Goal: Information Seeking & Learning: Find specific fact

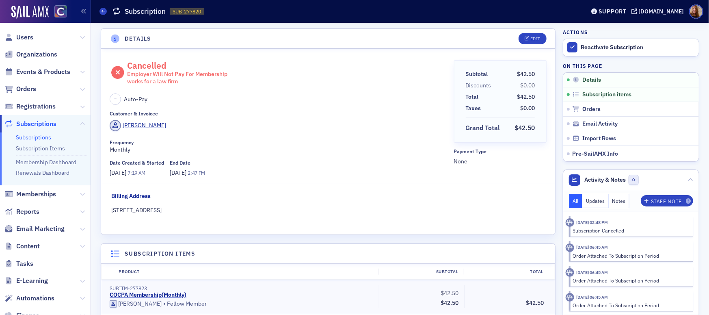
click at [308, 44] on header "Details Edit" at bounding box center [328, 39] width 454 height 20
click at [29, 36] on span "Users" at bounding box center [24, 37] width 17 height 9
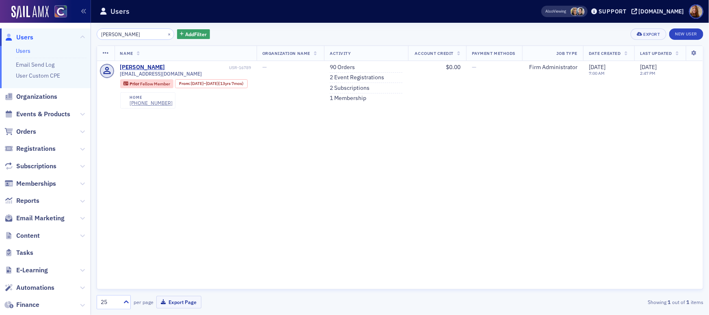
click at [19, 48] on link "Users" at bounding box center [23, 50] width 15 height 7
click at [28, 50] on link "Users" at bounding box center [23, 50] width 15 height 7
click at [22, 49] on link "Users" at bounding box center [23, 50] width 15 height 7
click at [109, 36] on input "higinbotham" at bounding box center [136, 33] width 78 height 11
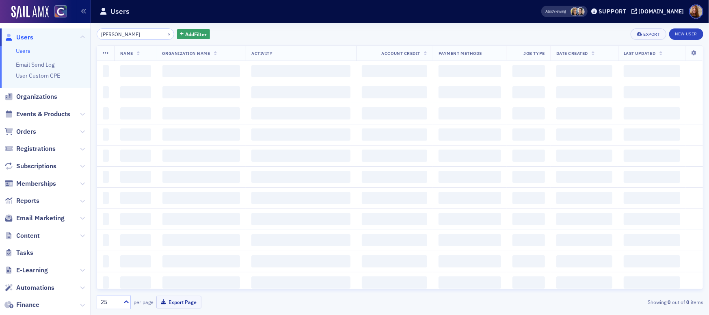
click at [114, 35] on input "higinbotham" at bounding box center [136, 33] width 78 height 11
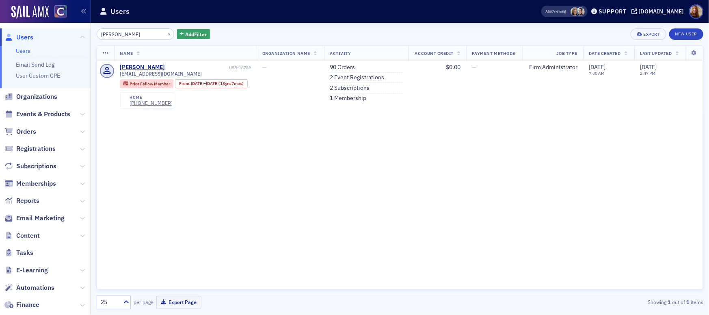
click at [114, 35] on input "higinbotham" at bounding box center [136, 33] width 78 height 11
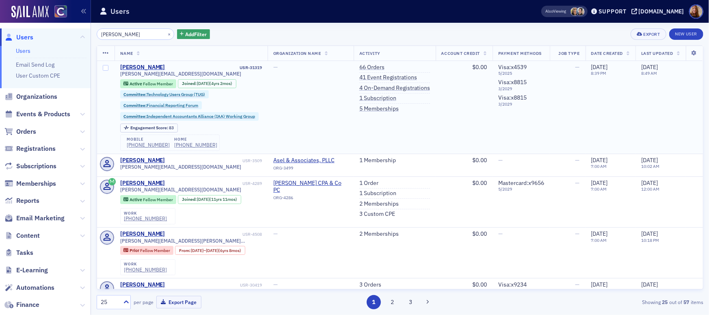
type input "[PERSON_NAME]"
click at [168, 75] on span "[PERSON_NAME][EMAIL_ADDRESS][DOMAIN_NAME]" at bounding box center [180, 74] width 121 height 6
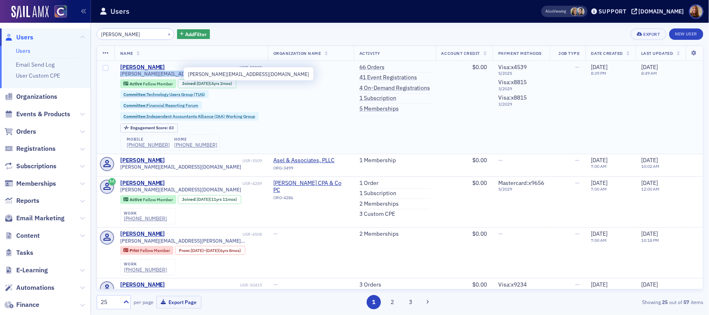
click at [168, 75] on span "[PERSON_NAME][EMAIL_ADDRESS][DOMAIN_NAME]" at bounding box center [180, 74] width 121 height 6
copy div "[PERSON_NAME][EMAIL_ADDRESS][DOMAIN_NAME]"
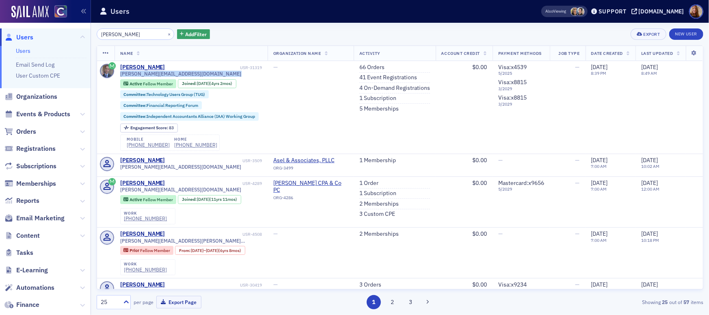
click at [27, 52] on link "Users" at bounding box center [23, 50] width 15 height 7
click at [120, 33] on input "[PERSON_NAME]" at bounding box center [136, 33] width 78 height 11
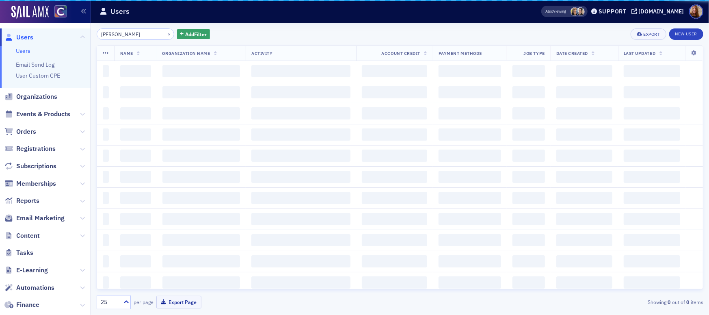
click at [120, 33] on input "[PERSON_NAME]" at bounding box center [136, 33] width 78 height 11
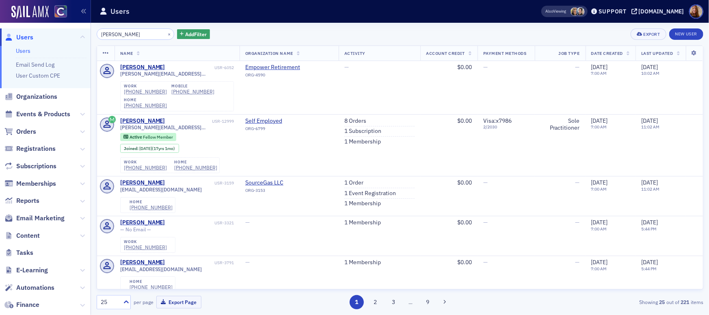
click at [110, 31] on input "Alex Romero" at bounding box center [136, 33] width 78 height 11
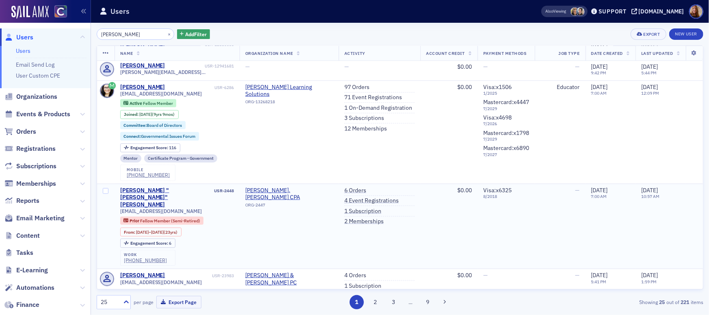
scroll to position [476, 0]
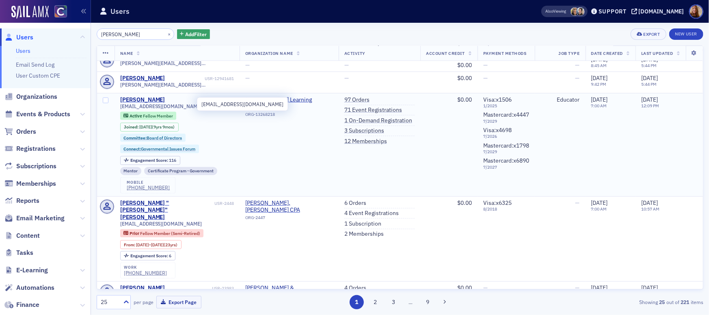
type input "Alex Romero"
click at [183, 104] on span "alexandriaromerocpa@gmail.com" at bounding box center [161, 106] width 82 height 6
copy div "alexandriaromerocpa@gmail.com"
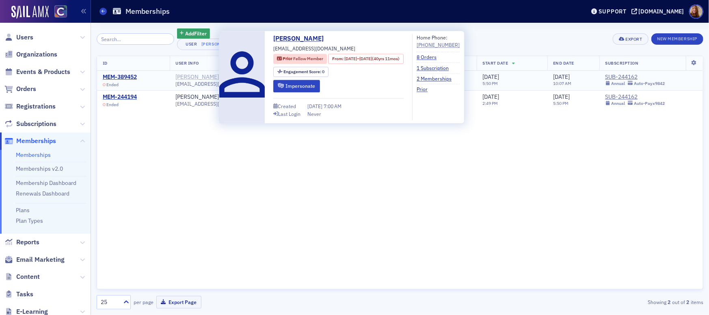
click at [203, 77] on div "[PERSON_NAME]" at bounding box center [196, 76] width 43 height 7
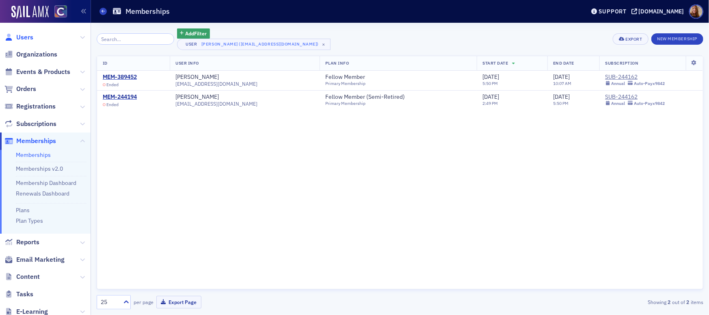
click at [24, 37] on span "Users" at bounding box center [24, 37] width 17 height 9
click at [24, 36] on span "Users" at bounding box center [24, 37] width 17 height 9
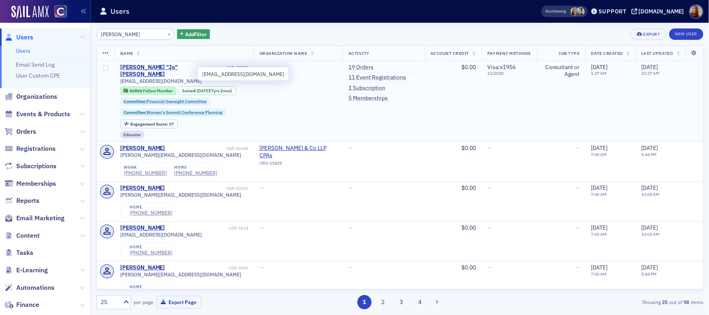
click at [190, 78] on span "jo@auditconsultingeducation.com" at bounding box center [161, 81] width 82 height 6
copy div "jo@auditconsultingeducation.com"
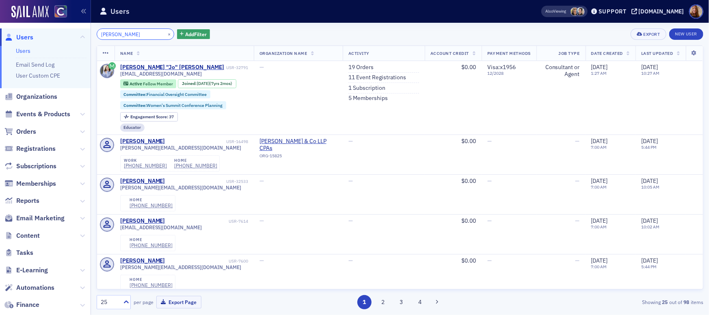
click at [111, 33] on input "Amanda Erven" at bounding box center [136, 33] width 78 height 11
click at [111, 34] on input "Amanda Erven" at bounding box center [136, 33] width 78 height 11
paste input "Bob Poley"
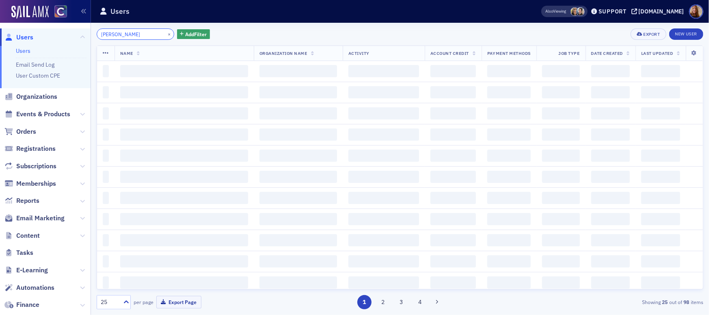
click at [112, 34] on input "Bob Poley" at bounding box center [136, 33] width 78 height 11
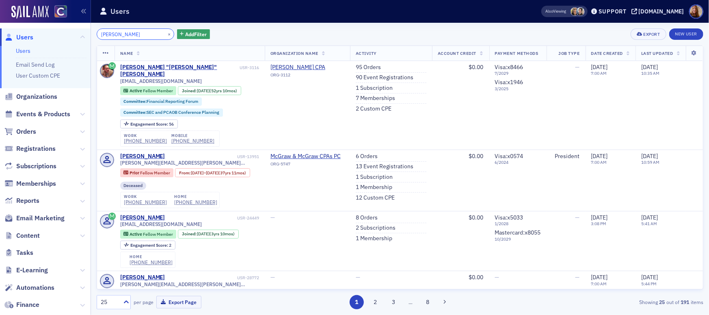
click at [112, 34] on input "Bob Poley" at bounding box center [136, 33] width 78 height 11
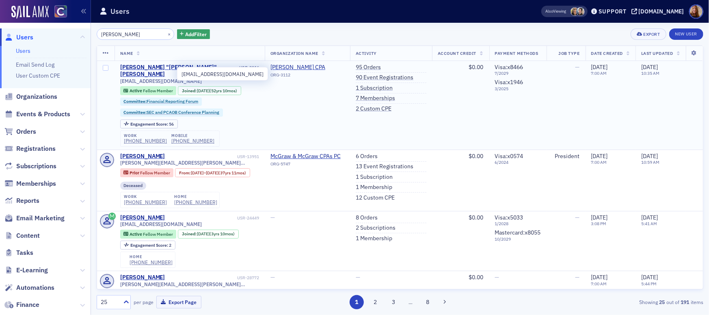
click at [155, 78] on span "rpoley@comcast.net" at bounding box center [161, 81] width 82 height 6
copy div "rpoley@comcast.net"
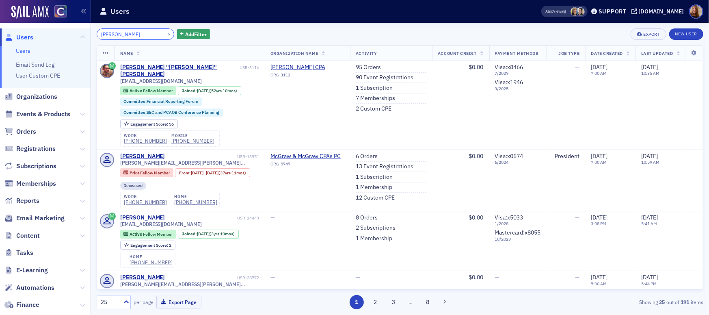
click at [118, 31] on input "Bob Poley" at bounding box center [136, 33] width 78 height 11
click at [117, 32] on input "Bob Poley" at bounding box center [136, 33] width 78 height 11
click at [116, 35] on input "Bob Poley" at bounding box center [136, 33] width 78 height 11
paste input "ruce Gra"
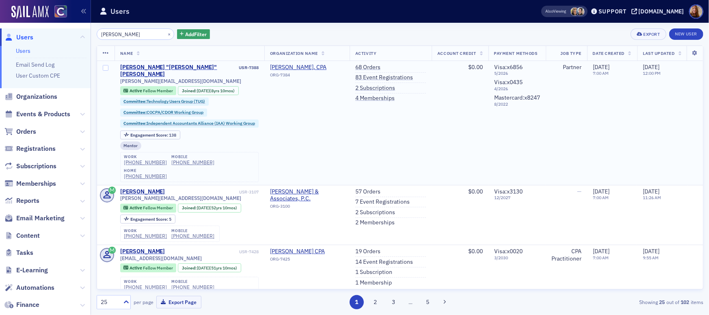
click at [158, 78] on span "bruce@bagcpa.net" at bounding box center [180, 81] width 121 height 6
copy div "bruce@bagcpa.net"
click at [108, 34] on input "Bruce Gray" at bounding box center [136, 33] width 78 height 11
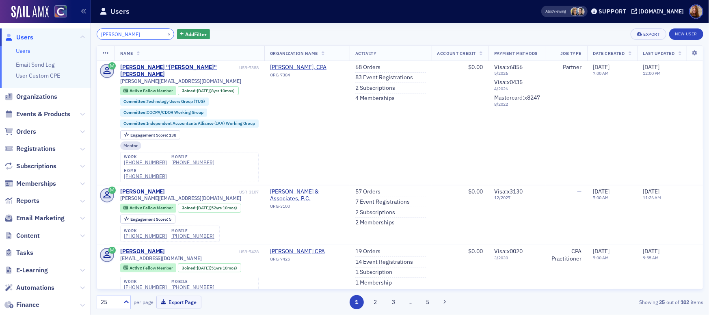
click at [108, 34] on input "Bruce Gray" at bounding box center [136, 33] width 78 height 11
paste input "Nelson"
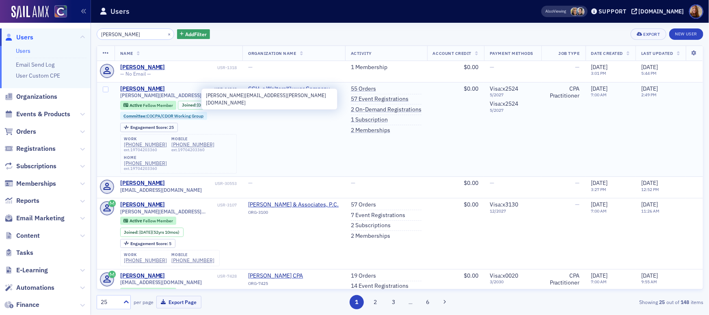
click at [169, 97] on span "bruce.nelson@brucenelsoncpa.com" at bounding box center [178, 95] width 117 height 6
copy div "bruce.nelson@brucenelsoncpa.com"
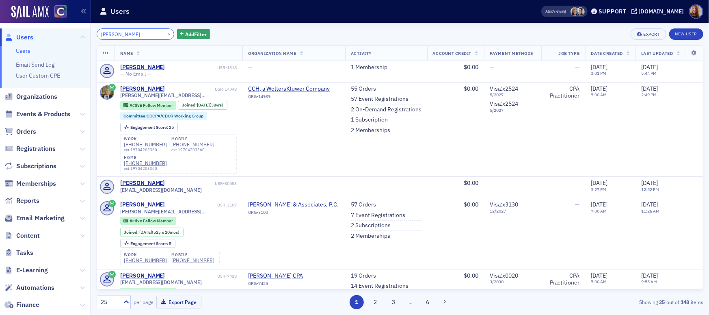
click at [120, 35] on input "Bruce Nelson" at bounding box center [136, 33] width 78 height 11
paste input "Caitlyn O'Neil"
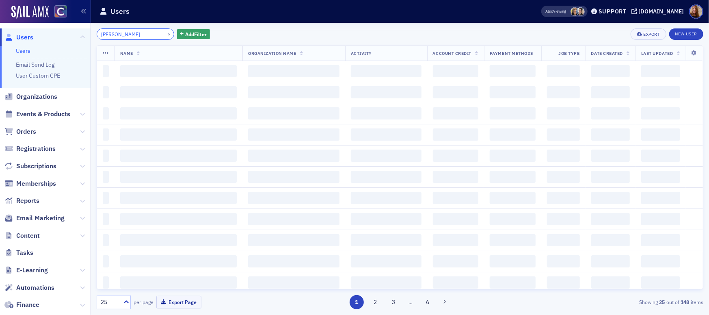
type input "Caitlyn O'Neil"
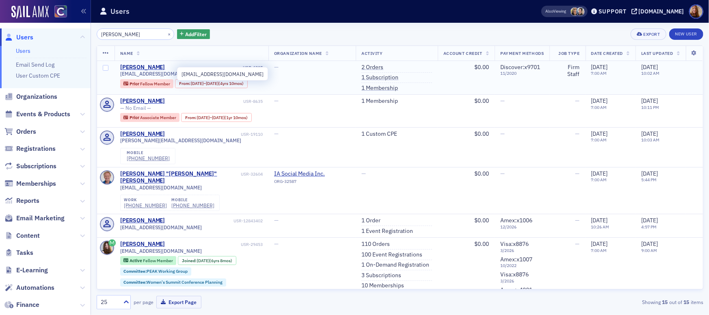
click at [162, 72] on span "bucha.katie@gmail.com" at bounding box center [161, 74] width 82 height 6
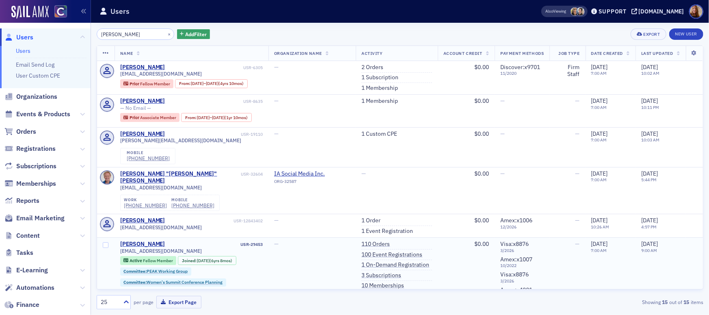
click at [162, 254] on span "caitlynroneil@comcast.net" at bounding box center [161, 251] width 82 height 6
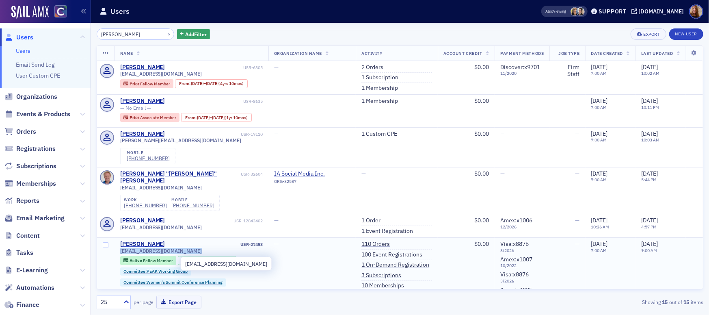
click at [162, 254] on span "caitlynroneil@comcast.net" at bounding box center [161, 251] width 82 height 6
copy div "caitlynroneil@comcast.net"
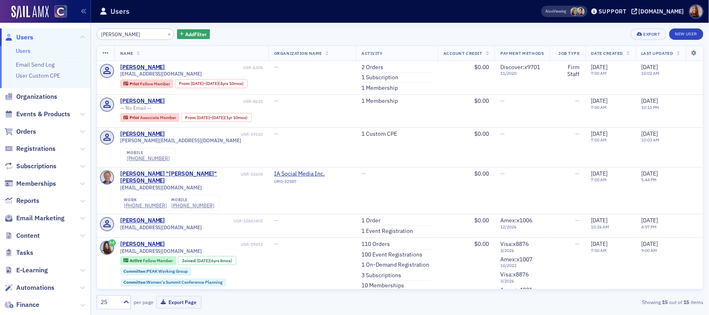
click at [13, 49] on ul "Users Email Send Log User Custom CPE" at bounding box center [45, 67] width 91 height 42
click at [27, 52] on link "Users" at bounding box center [23, 50] width 15 height 7
click at [114, 35] on input "Caitlyn O'Neil" at bounding box center [136, 33] width 78 height 11
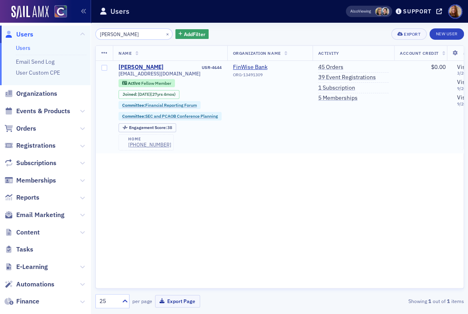
click at [133, 76] on span "dakarasek@comcast.net" at bounding box center [160, 74] width 82 height 6
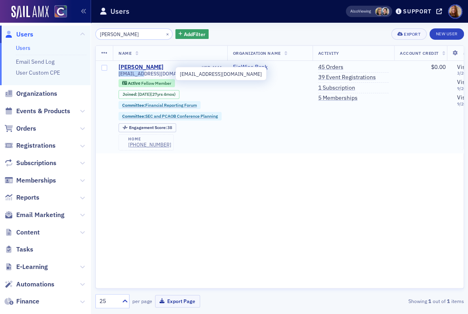
click at [133, 76] on span "dakarasek@comcast.net" at bounding box center [160, 74] width 82 height 6
copy div "dakarasek@comcast.net"
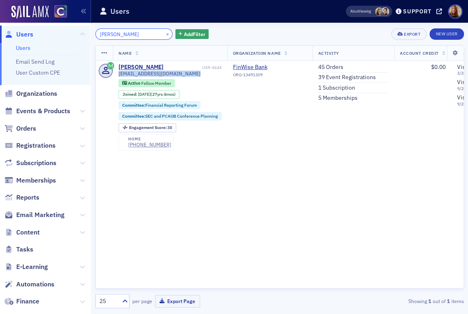
click at [107, 36] on input "karasek" at bounding box center [134, 33] width 78 height 11
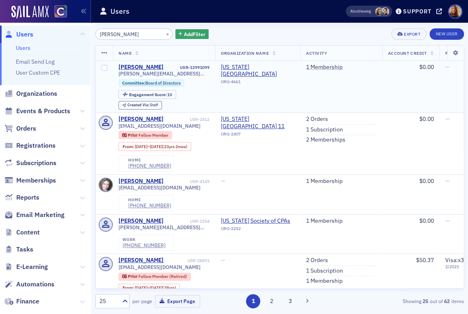
click at [147, 74] on span "dana.lambert@csupueblo.edu" at bounding box center [164, 74] width 91 height 6
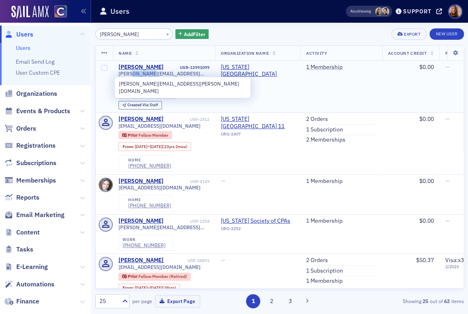
click at [147, 74] on span "dana.lambert@csupueblo.edu" at bounding box center [164, 74] width 91 height 6
click at [135, 73] on span "dana.lambert@csupueblo.edu" at bounding box center [164, 74] width 91 height 6
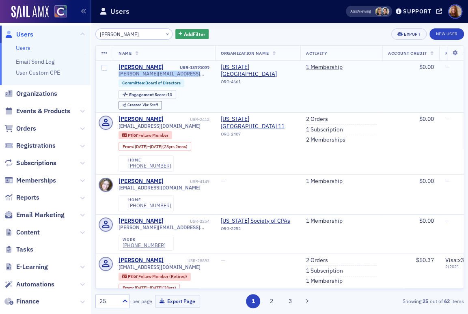
click at [135, 73] on span "dana.lambert@csupueblo.edu" at bounding box center [164, 74] width 91 height 6
copy span "dana.lambert@csupueblo.edu"
click at [125, 34] on input "dana lambert" at bounding box center [134, 33] width 78 height 11
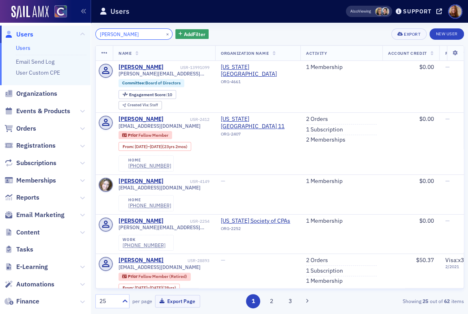
click at [125, 34] on input "dana lambert" at bounding box center [134, 33] width 78 height 11
click at [123, 34] on input "dana lambert" at bounding box center [134, 33] width 78 height 11
click at [121, 35] on input "dana lambert" at bounding box center [134, 33] width 78 height 11
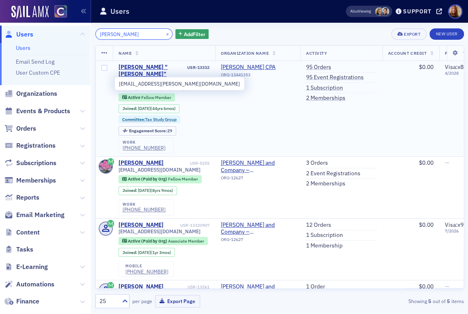
type input "kaufmann"
click at [167, 85] on span "dkaufmann@kaufmann-cpa.com" at bounding box center [164, 88] width 91 height 6
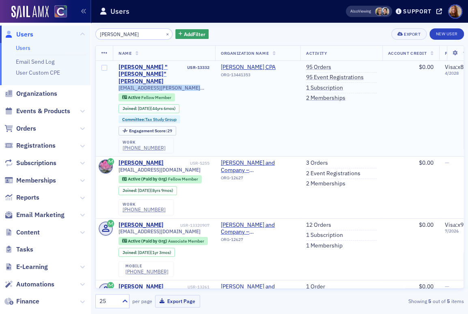
click at [165, 69] on div "David "Dave" Kaufmann" at bounding box center [152, 75] width 67 height 22
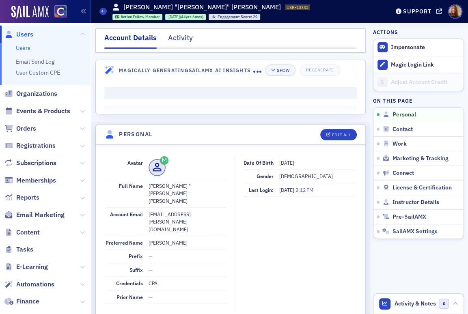
click at [193, 208] on dd "dkaufmann@kaufmann-cpa.com" at bounding box center [188, 222] width 78 height 28
copy dd "dkaufmann@kaufmann-cpa.com"
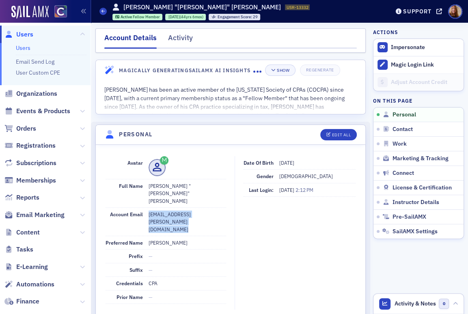
click at [24, 47] on link "Users" at bounding box center [23, 47] width 15 height 7
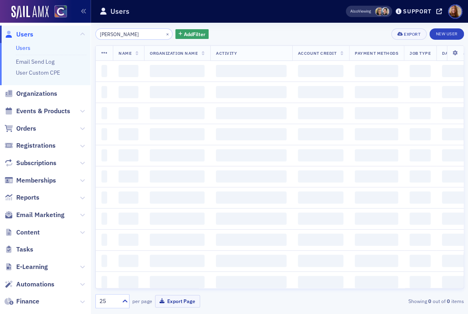
click at [120, 35] on input "kaufmann" at bounding box center [134, 33] width 78 height 11
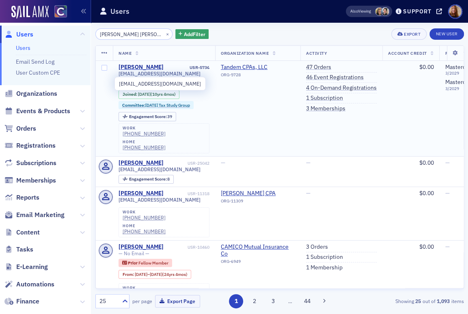
click at [169, 71] on span "deborahricecpa@gmail.com" at bounding box center [160, 74] width 82 height 6
copy div "deborahricecpa@gmail.com"
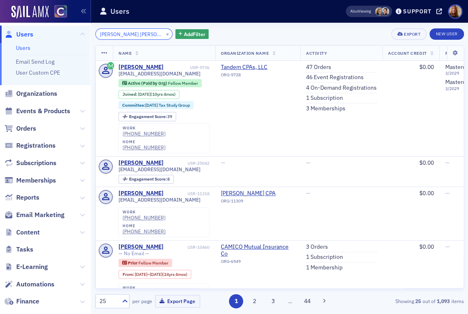
click at [116, 36] on input "deborah ric" at bounding box center [134, 33] width 78 height 11
click at [122, 28] on div "deborah ric × Add Filter Export New User Name Organization Name Activity Accoun…" at bounding box center [279, 168] width 369 height 291
click at [122, 27] on div "deborah ric × Add Filter Export New User Name Organization Name Activity Accoun…" at bounding box center [279, 168] width 369 height 291
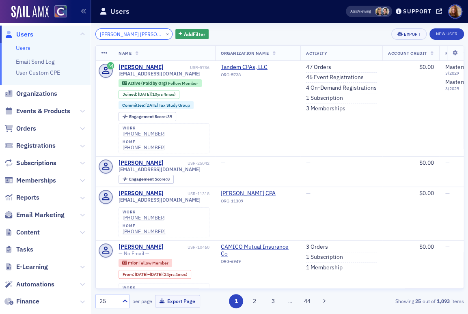
click at [117, 31] on input "deborah ric" at bounding box center [134, 33] width 78 height 11
paste input "Denise Carson"
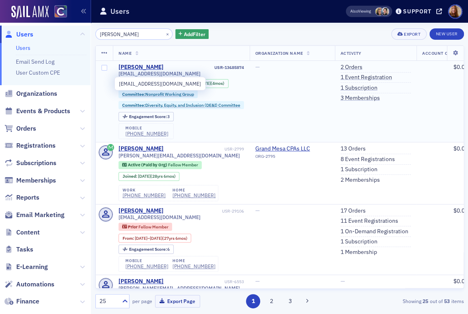
click at [150, 74] on span "denisexcarson@gmail.com" at bounding box center [160, 74] width 82 height 6
copy div "denisexcarson@gmail.com"
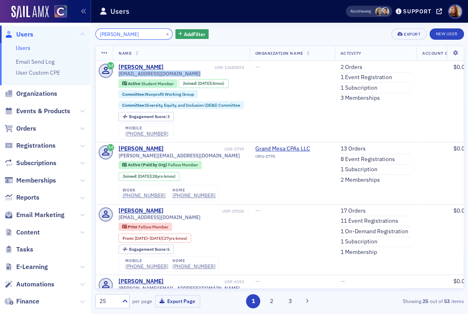
click at [112, 35] on input "Denise Carson" at bounding box center [134, 33] width 78 height 11
paste input "oug Slaybaugh"
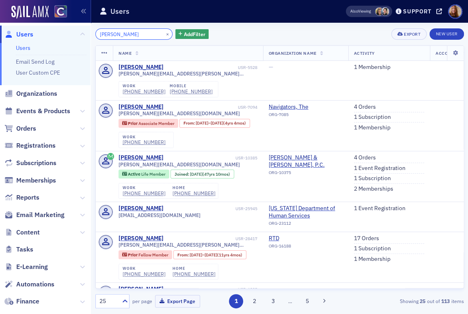
click at [102, 35] on input "Doug Slaybaugh" at bounding box center [134, 33] width 78 height 11
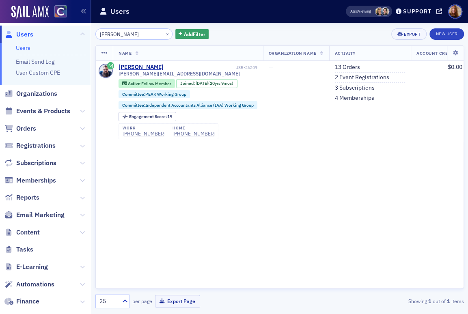
click at [239, 37] on div "Slaybaugh × Add Filter Export New User" at bounding box center [279, 33] width 369 height 11
click at [147, 71] on span "doug@thecpacoach.com" at bounding box center [179, 74] width 121 height 6
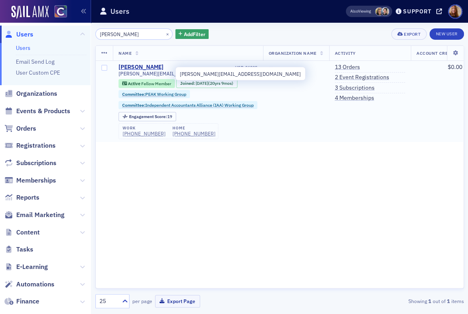
click at [147, 73] on span "doug@thecpacoach.com" at bounding box center [179, 74] width 121 height 6
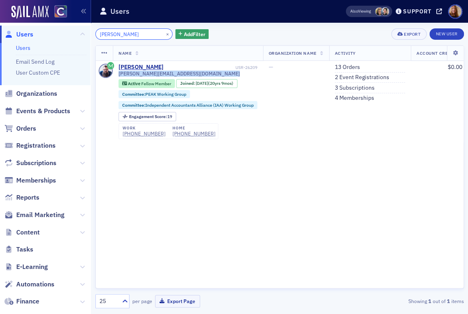
click at [113, 35] on input "Slaybaugh" at bounding box center [134, 33] width 78 height 11
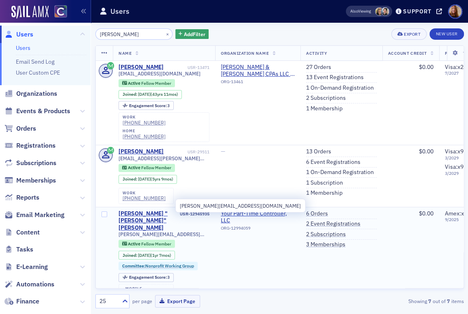
click at [158, 231] on span "eleanorh@yptc.com" at bounding box center [164, 234] width 91 height 6
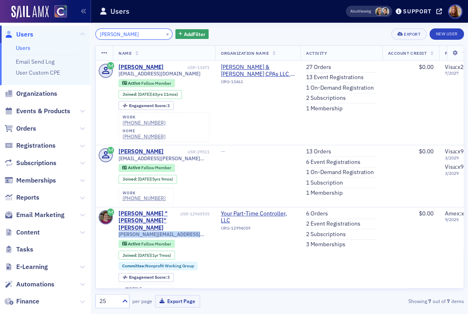
click at [112, 36] on input "hume" at bounding box center [134, 33] width 78 height 11
paste input "Erin Moor"
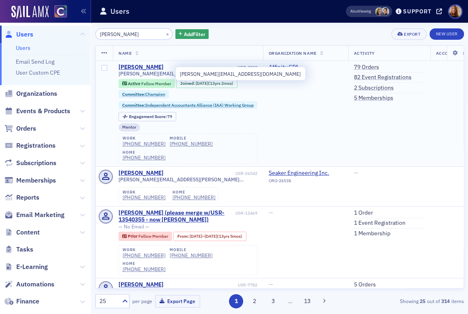
click at [136, 71] on span "erin@affinity.cpa" at bounding box center [179, 74] width 121 height 6
click at [136, 72] on span "erin@affinity.cpa" at bounding box center [179, 74] width 121 height 6
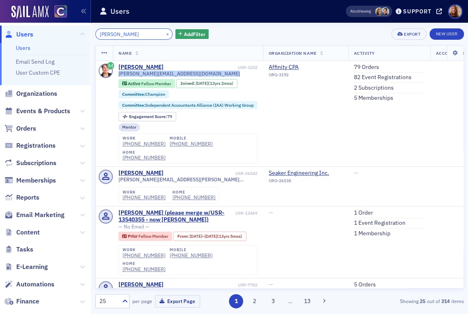
click at [105, 35] on input "Erin Moore" at bounding box center [134, 33] width 78 height 11
paste input "Gary Hypes"
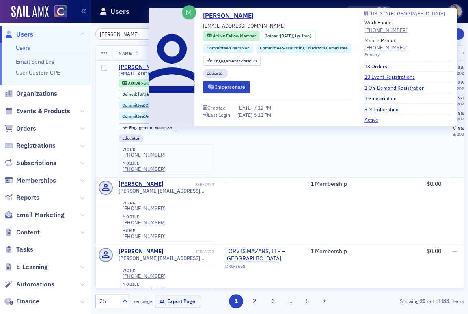
click at [134, 73] on span "ghypes@coloradomesa.edu" at bounding box center [160, 74] width 82 height 6
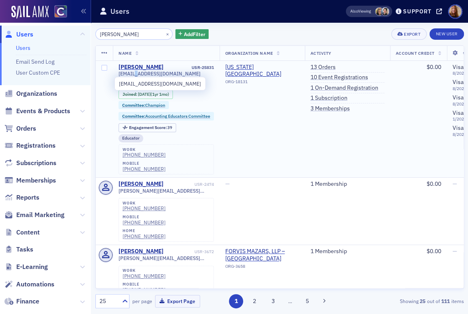
click at [134, 73] on span "ghypes@coloradomesa.edu" at bounding box center [160, 74] width 82 height 6
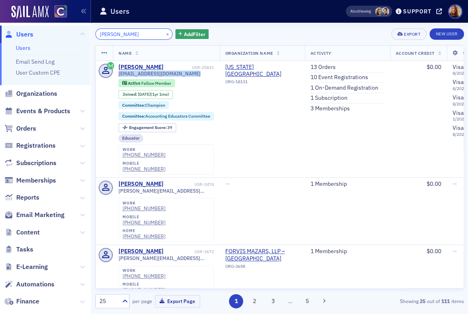
click at [121, 37] on input "Gary Hypes" at bounding box center [134, 33] width 78 height 11
paste input "reg Phafl"
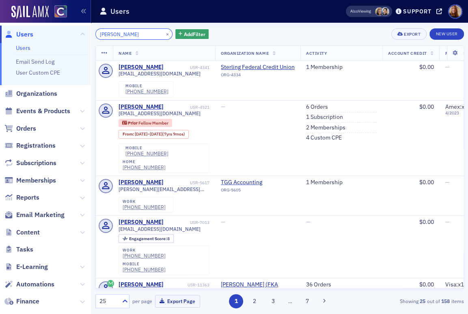
click at [101, 33] on input "Greg Phafl" at bounding box center [134, 33] width 78 height 11
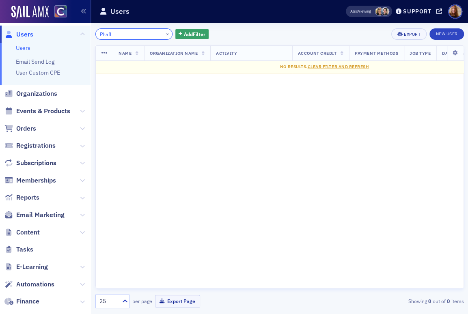
click at [118, 36] on input "Phafl" at bounding box center [134, 33] width 78 height 11
click at [104, 35] on input "Phafl" at bounding box center [134, 33] width 78 height 11
paste input "Hannah DeAlto"
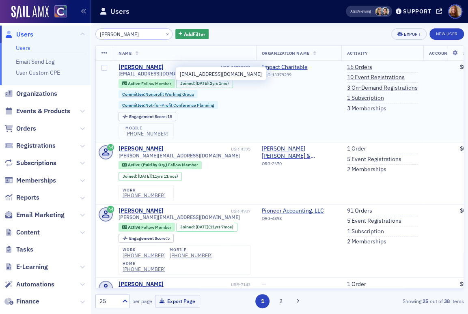
click at [148, 75] on span "hdealto@gmail.com" at bounding box center [160, 74] width 82 height 6
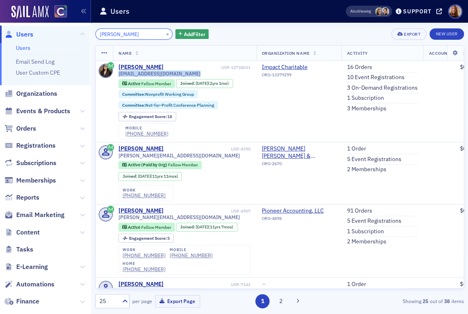
click at [115, 33] on input "Hannah DeAlto" at bounding box center [134, 33] width 78 height 11
paste input "Jim Brendel"
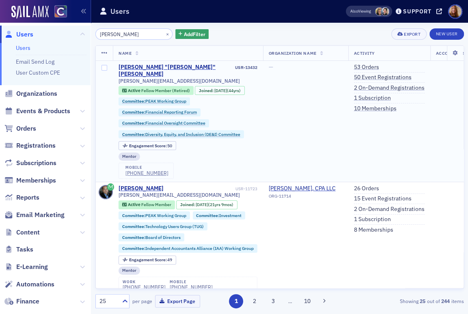
click at [144, 78] on span "jim.brendel1@outlook.com" at bounding box center [179, 81] width 121 height 6
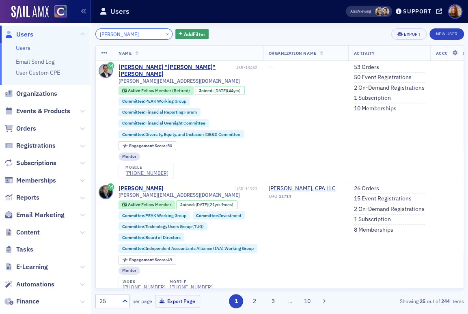
click at [119, 32] on input "Jim Brendel" at bounding box center [134, 33] width 78 height 11
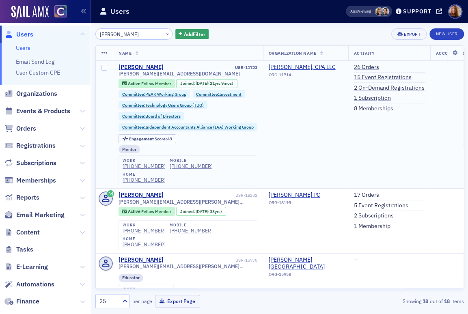
click at [127, 72] on span "jim@jimgilbertcpa.com" at bounding box center [179, 74] width 121 height 6
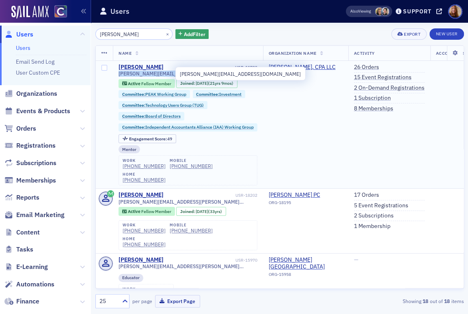
click at [127, 72] on span "jim@jimgilbertcpa.com" at bounding box center [179, 74] width 121 height 6
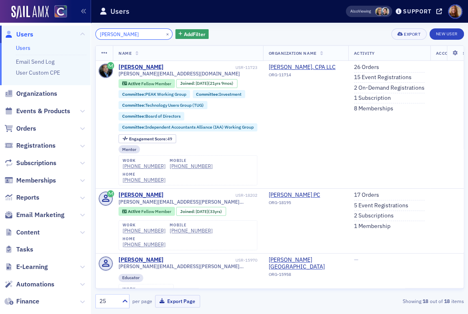
click at [107, 32] on input "gilbert" at bounding box center [134, 33] width 78 height 11
click at [111, 32] on input "gilbert" at bounding box center [134, 33] width 78 height 11
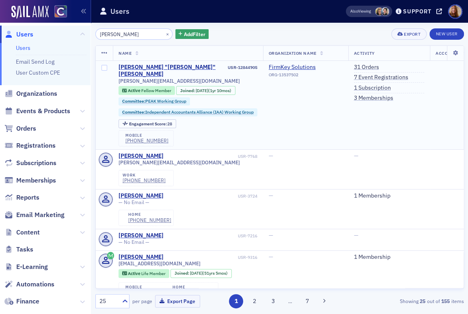
click at [165, 78] on span "joe@firmkeysolutions.com" at bounding box center [179, 81] width 121 height 6
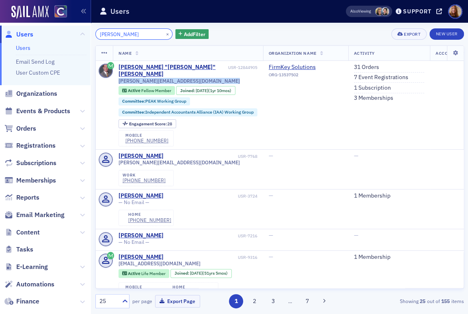
click at [109, 38] on input "joe hamilton" at bounding box center [134, 33] width 78 height 11
paste input "Judy Thomas"
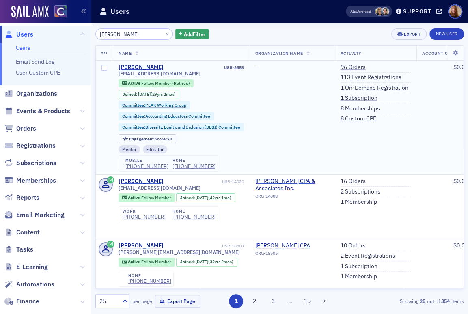
click at [153, 71] on span "jathomas@ix.netcom.com" at bounding box center [160, 74] width 82 height 6
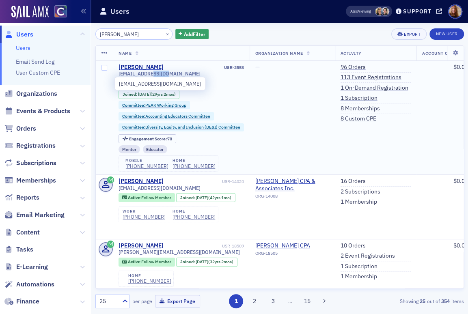
click at [153, 71] on span "jathomas@ix.netcom.com" at bounding box center [160, 74] width 82 height 6
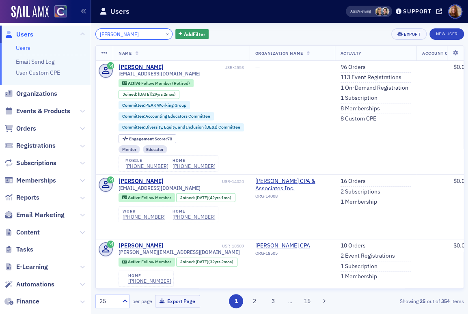
click at [128, 37] on input "Judy Thomas" at bounding box center [134, 33] width 78 height 11
click at [130, 37] on input "Judy Thomas" at bounding box center [134, 33] width 78 height 11
paste input "Kaitlin Borncamp"
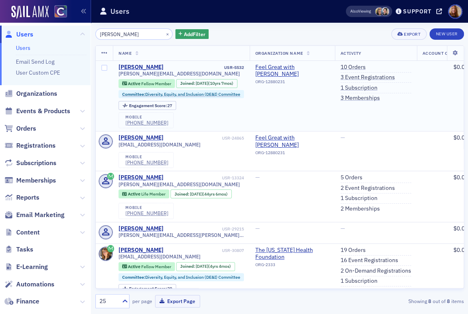
click at [170, 76] on span "kaitlin@feelgreatwithkait.com" at bounding box center [179, 74] width 121 height 6
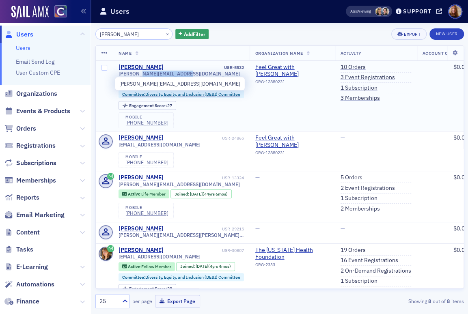
click at [170, 76] on span "kaitlin@feelgreatwithkait.com" at bounding box center [179, 74] width 121 height 6
click at [172, 75] on span "kaitlin@feelgreatwithkait.com" at bounding box center [179, 74] width 121 height 6
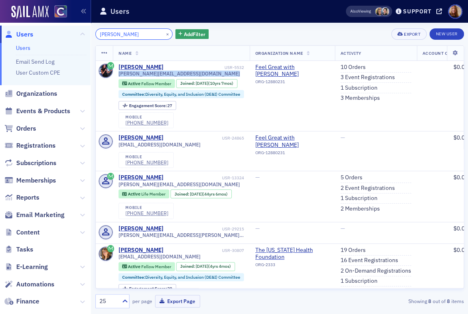
click at [120, 37] on input "Kaitlin Borncamp" at bounding box center [134, 33] width 78 height 11
paste input "Heinz"
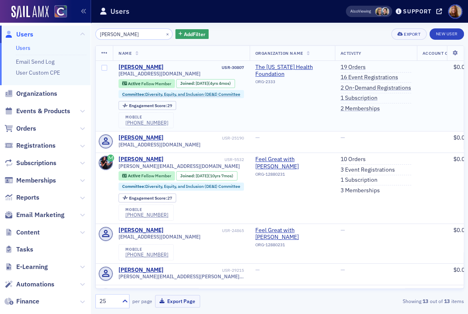
click at [157, 74] on span "kaitlin.heinz@gmail.com" at bounding box center [160, 74] width 82 height 6
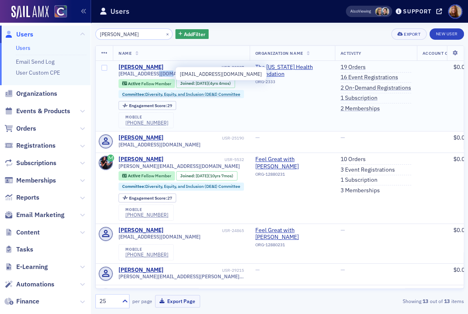
click at [157, 74] on span "kaitlin.heinz@gmail.com" at bounding box center [160, 74] width 82 height 6
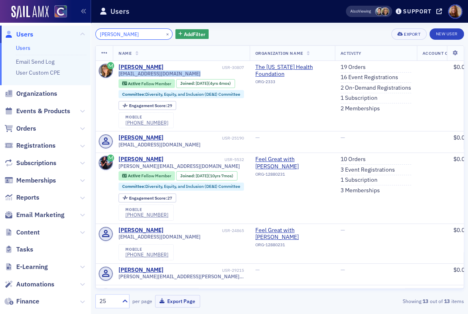
click at [125, 36] on input "Kaitlin Heinz" at bounding box center [134, 33] width 78 height 11
click at [122, 36] on input "Kaitlin Heinz" at bounding box center [134, 33] width 78 height 11
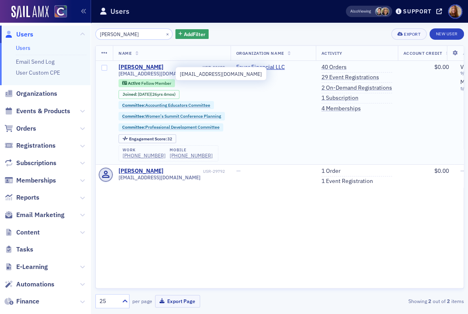
click at [142, 72] on span "keelygohl@gmail.com" at bounding box center [160, 74] width 82 height 6
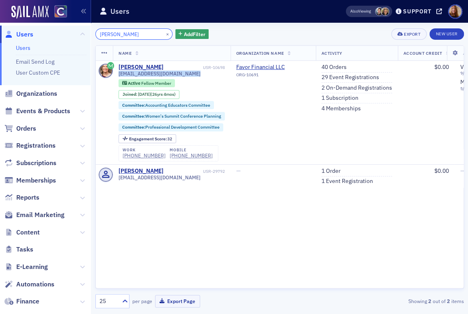
click at [106, 35] on input "gohl" at bounding box center [134, 33] width 78 height 11
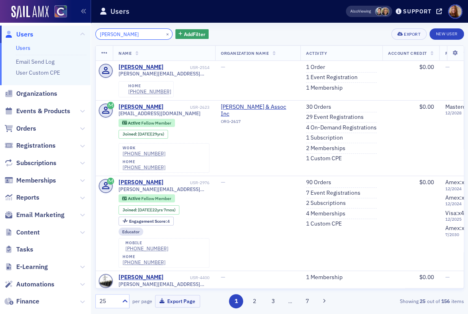
click at [117, 32] on input "kevin colins" at bounding box center [134, 33] width 78 height 11
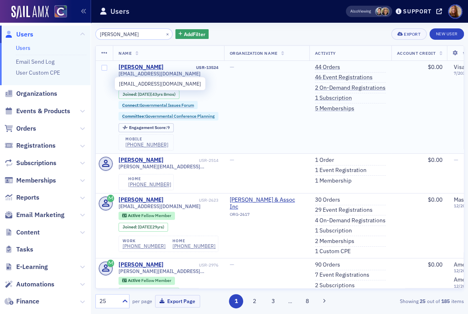
click at [166, 73] on span "kfccollins2262@gmail.com" at bounding box center [160, 74] width 82 height 6
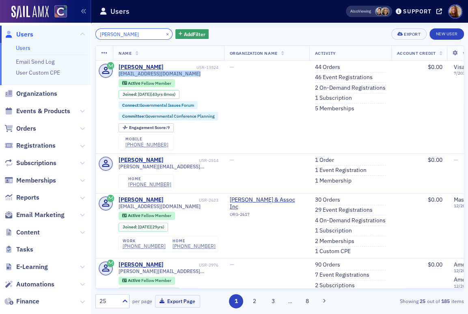
click at [124, 34] on input "kevin collins" at bounding box center [134, 33] width 78 height 11
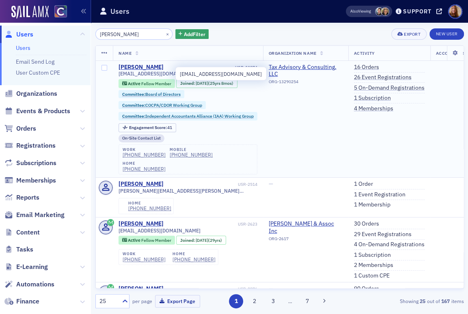
click at [143, 73] on span "kgibson@taxllc.pro" at bounding box center [160, 74] width 82 height 6
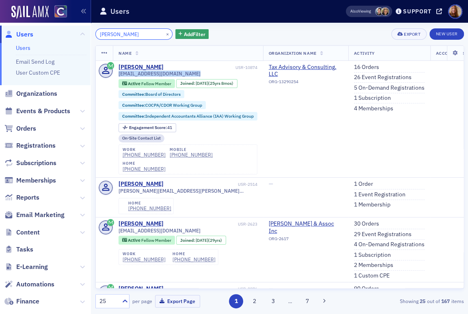
click at [103, 33] on input "kevin gibson" at bounding box center [134, 33] width 78 height 11
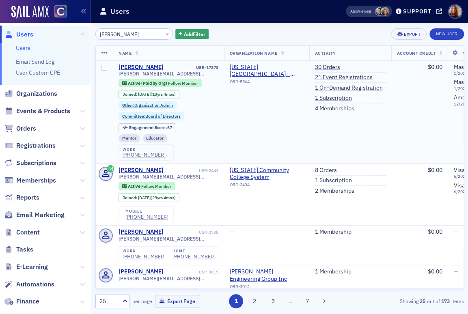
click at [147, 76] on span "lisa.kutcher@colostate.edu" at bounding box center [169, 74] width 100 height 6
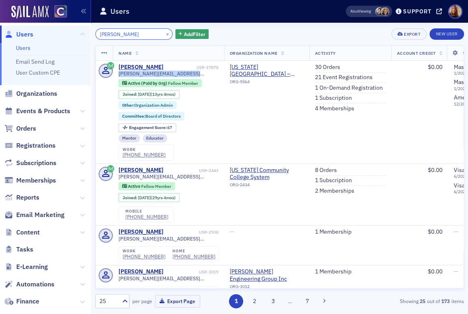
click at [118, 32] on input "lisa kutcher" at bounding box center [134, 33] width 78 height 11
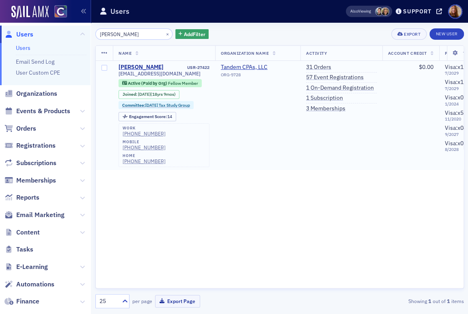
click at [155, 73] on span "lmitton@tandemcpas.com" at bounding box center [160, 74] width 82 height 6
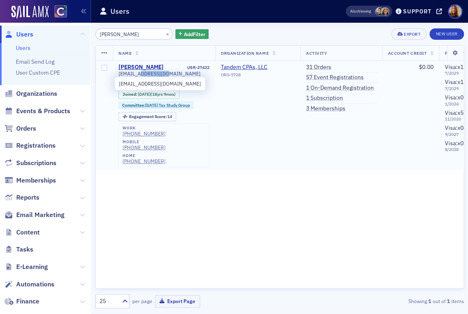
click at [155, 73] on span "lmitton@tandemcpas.com" at bounding box center [160, 74] width 82 height 6
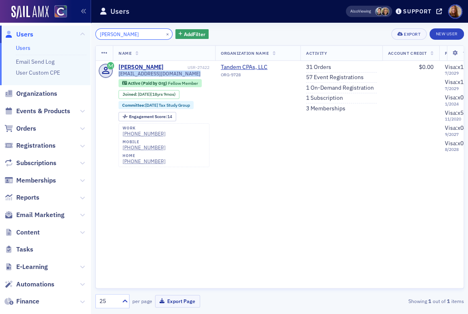
click at [108, 37] on input "mitton" at bounding box center [134, 33] width 78 height 11
paste input "Madeline Kurcz"
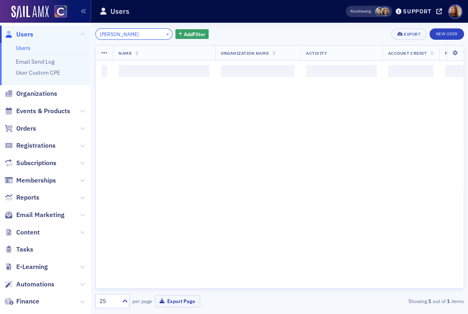
type input "Madeline Kurcz"
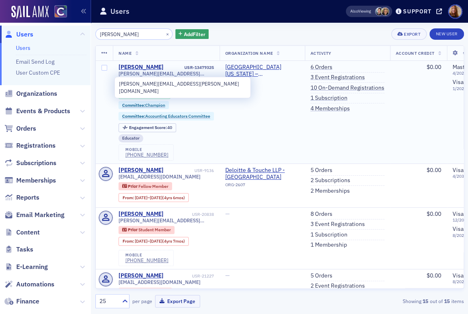
click at [168, 73] on span "madeline.kurcz@gmail.com" at bounding box center [166, 74] width 95 height 6
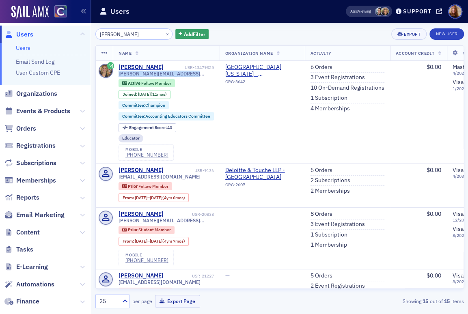
click at [25, 47] on link "Users" at bounding box center [23, 47] width 15 height 7
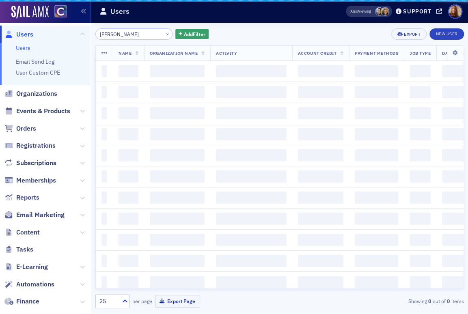
click at [112, 36] on input "Madeline Kurcz" at bounding box center [134, 33] width 78 height 11
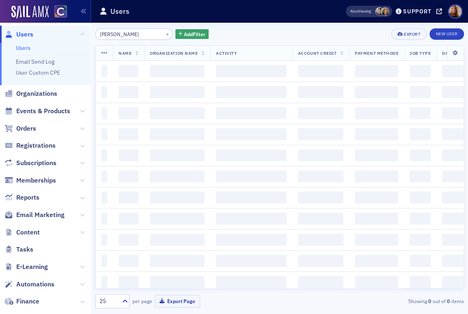
click at [112, 36] on input "Madeline Kurcz" at bounding box center [134, 33] width 78 height 11
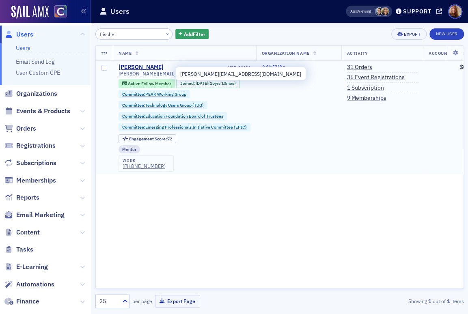
type input "flische"
click at [165, 73] on span "sarahflischel@gmail.com" at bounding box center [179, 74] width 121 height 6
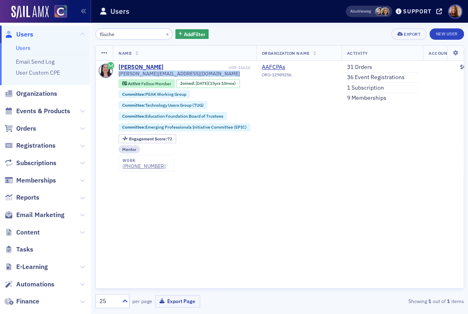
click at [28, 49] on link "Users" at bounding box center [23, 47] width 15 height 7
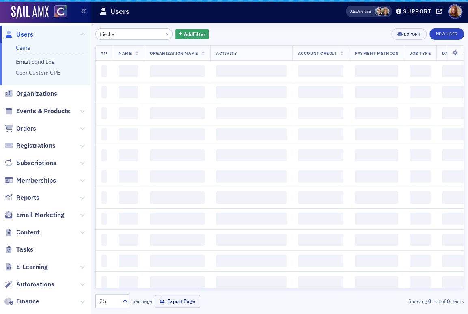
click at [109, 35] on input "flische" at bounding box center [134, 33] width 78 height 11
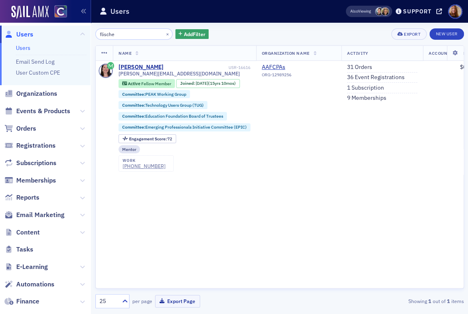
click at [114, 34] on input "flische" at bounding box center [134, 33] width 78 height 11
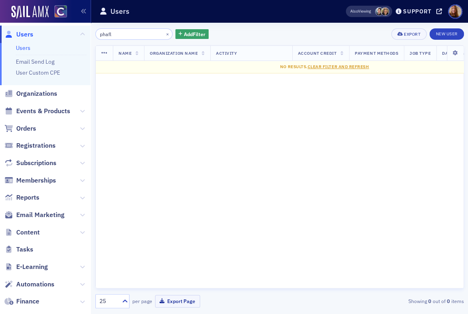
type input "phafl"
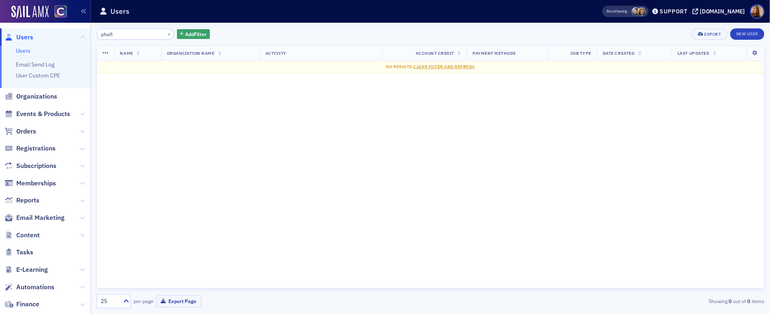
click at [17, 53] on link "Users" at bounding box center [23, 50] width 15 height 7
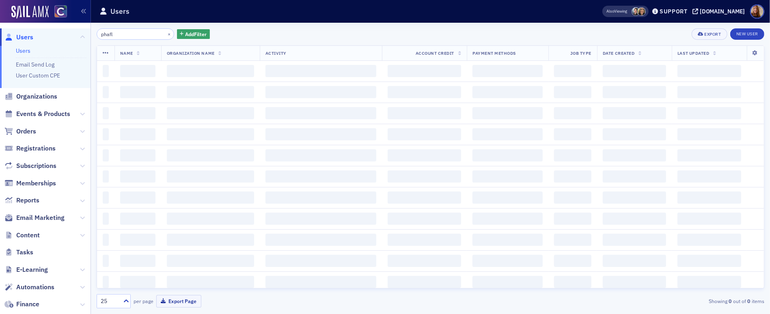
click at [106, 35] on input "phafl" at bounding box center [136, 33] width 78 height 11
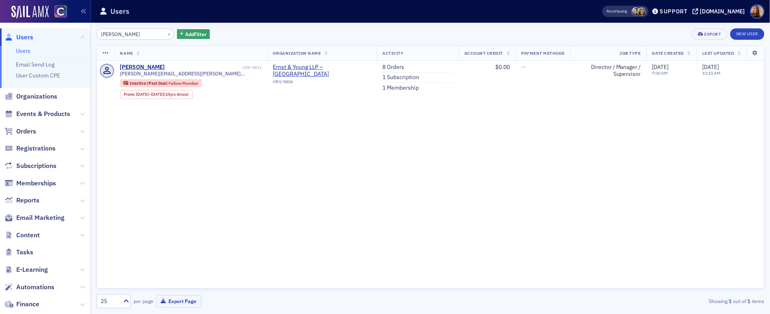
type input "baumgarten"
click at [429, 204] on div "Name Organization Name Activity Account Credit Payment Methods Job Type Date Cr…" at bounding box center [431, 166] width 668 height 243
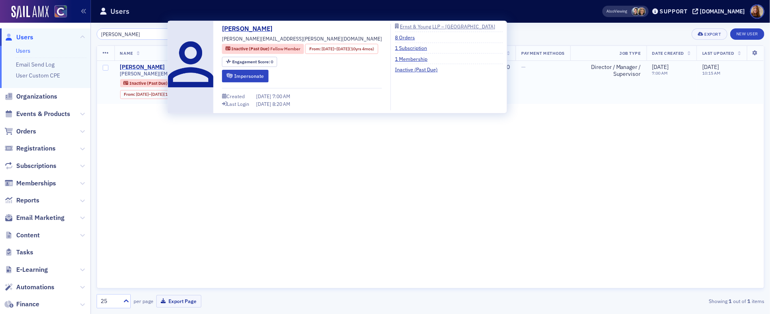
click at [160, 67] on div "Brian Baumgarten" at bounding box center [142, 67] width 45 height 7
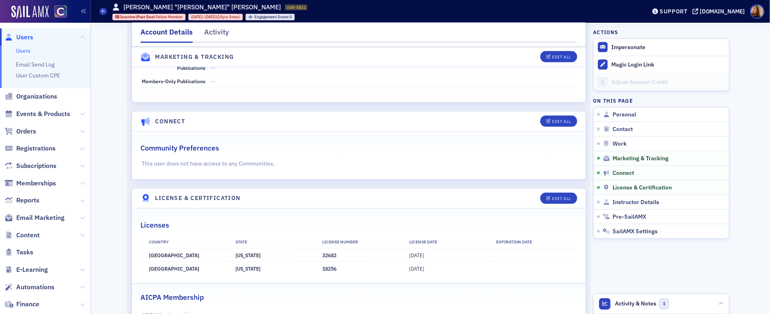
scroll to position [1212, 0]
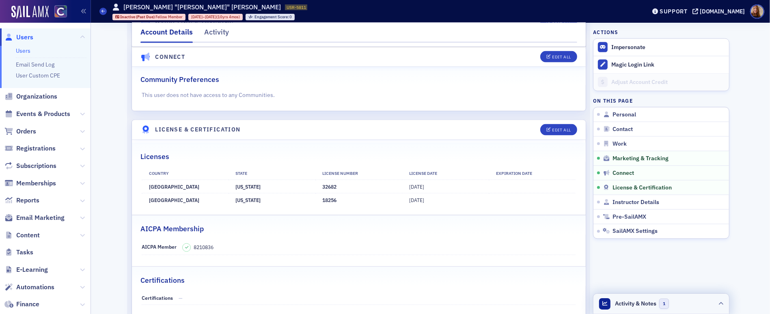
click at [682, 303] on header "Activity & Notes 1" at bounding box center [661, 304] width 136 height 20
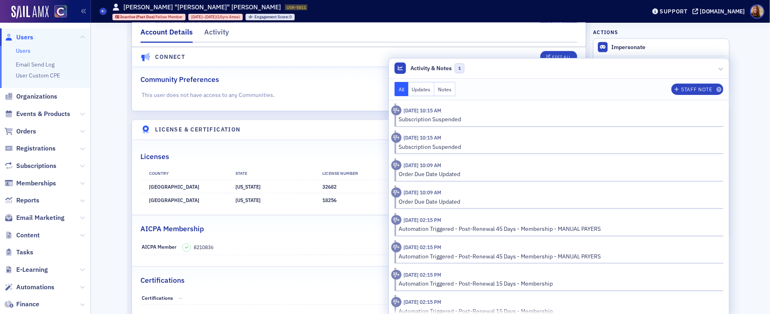
scroll to position [0, 0]
click at [329, 56] on header "Connect Edit All" at bounding box center [359, 57] width 454 height 20
click at [22, 51] on link "Users" at bounding box center [23, 50] width 15 height 7
click at [25, 50] on link "Users" at bounding box center [23, 50] width 15 height 7
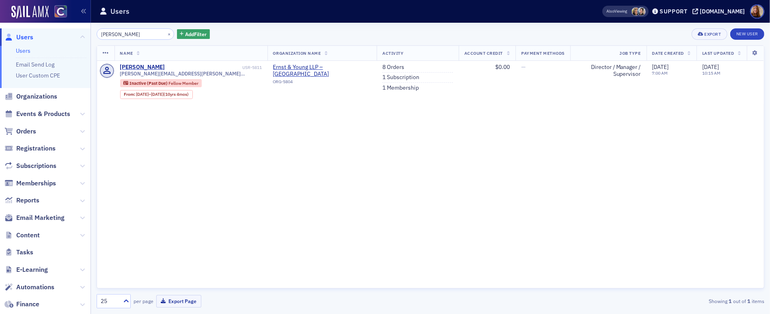
click at [124, 34] on input "baumgarten" at bounding box center [136, 33] width 78 height 11
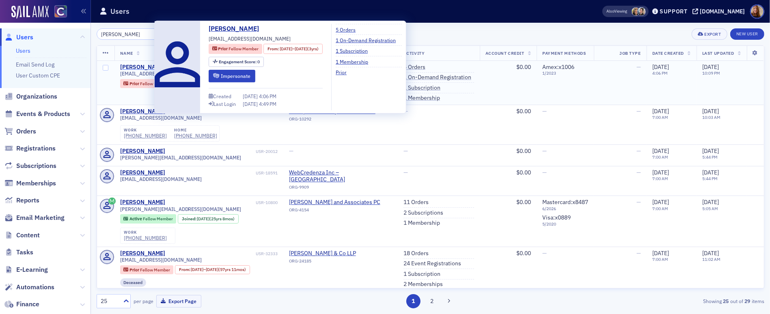
type input "carter prows"
click at [136, 66] on div "Carter Prows" at bounding box center [142, 67] width 45 height 7
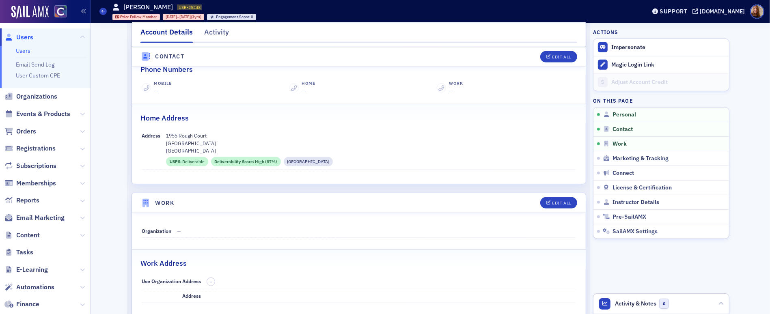
scroll to position [349, 0]
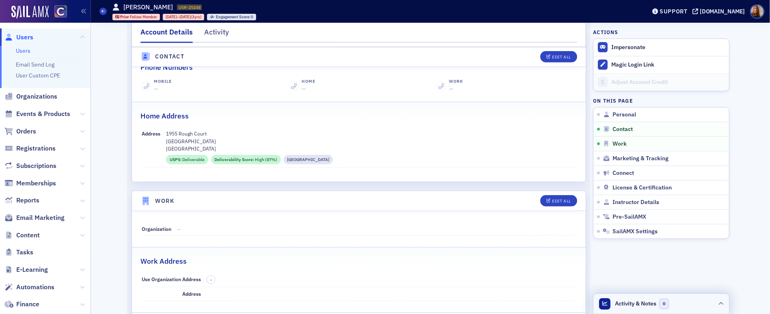
click at [679, 300] on header "Activity & Notes 0" at bounding box center [661, 304] width 136 height 20
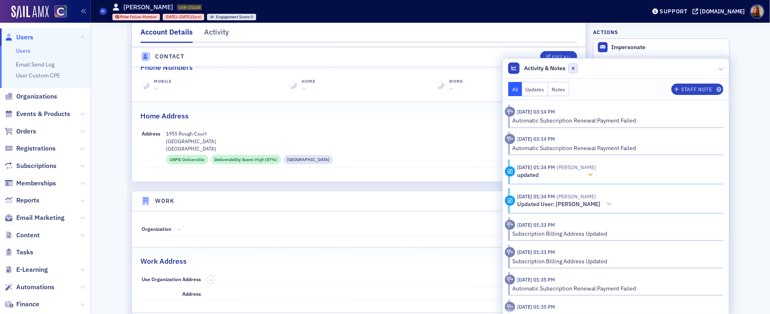
click at [593, 173] on icon at bounding box center [590, 175] width 5 height 6
click at [592, 175] on icon at bounding box center [590, 175] width 5 height 6
click at [606, 204] on icon at bounding box center [608, 204] width 5 height 6
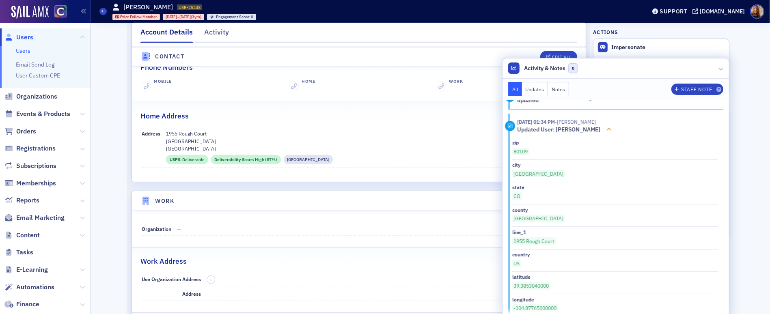
scroll to position [86, 0]
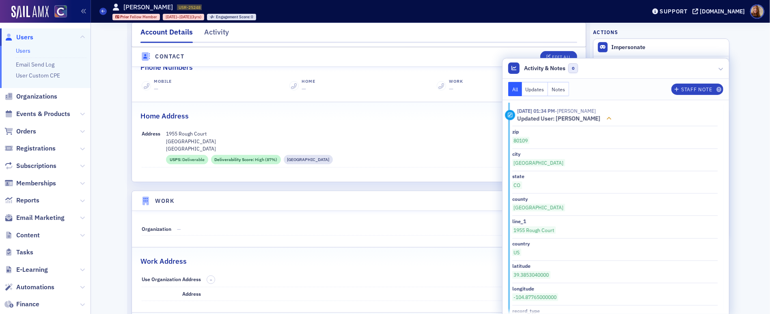
click at [606, 119] on icon at bounding box center [608, 119] width 5 height 6
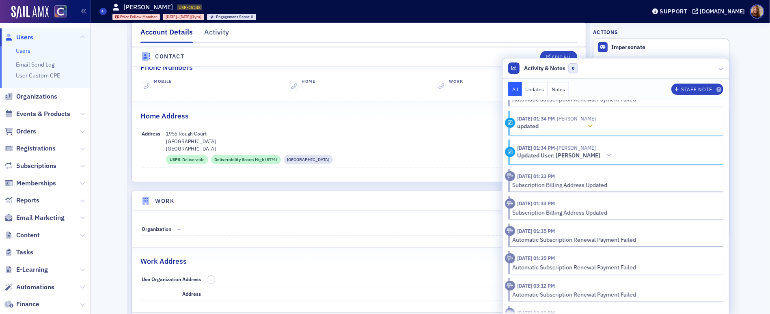
scroll to position [2, 0]
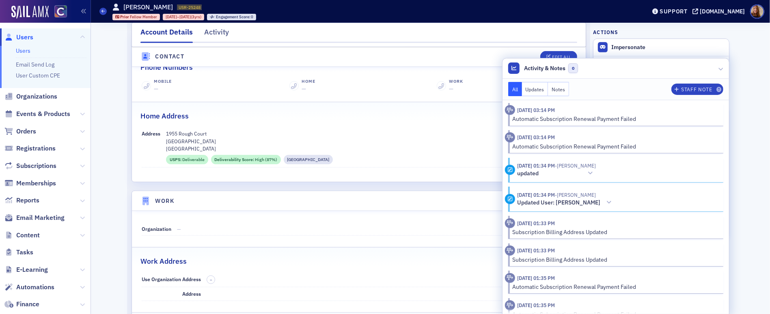
click at [403, 143] on p "Castle Rock CO 80109" at bounding box center [371, 141] width 410 height 7
click at [663, 68] on header "Activity & Notes 0" at bounding box center [616, 68] width 227 height 20
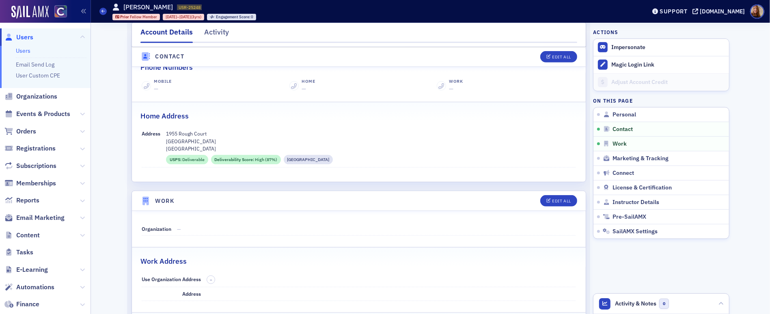
click at [216, 30] on div "Activity" at bounding box center [216, 34] width 25 height 15
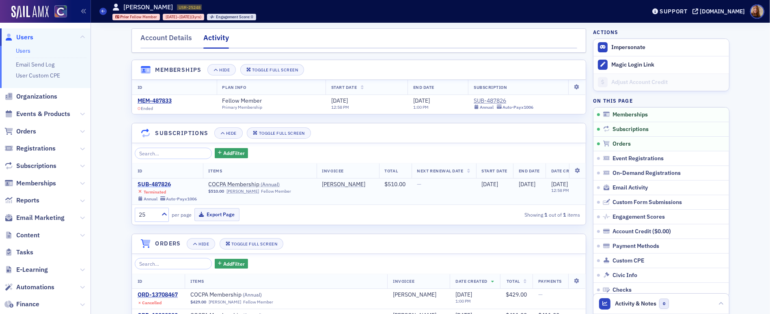
click at [147, 183] on div "SUB-487826" at bounding box center [168, 184] width 60 height 7
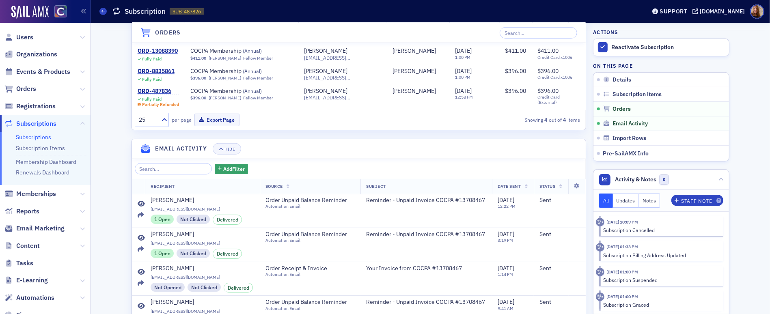
scroll to position [440, 0]
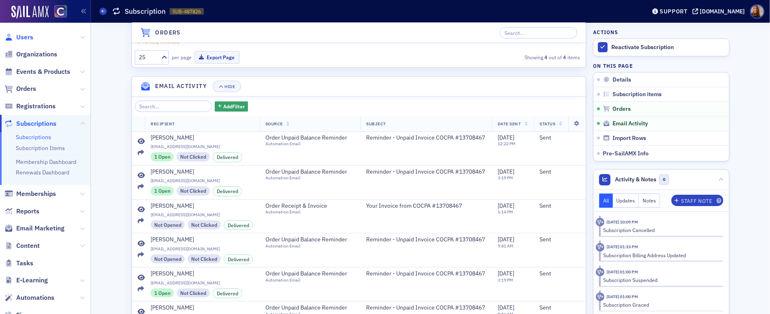
click at [22, 38] on span "Users" at bounding box center [24, 37] width 17 height 9
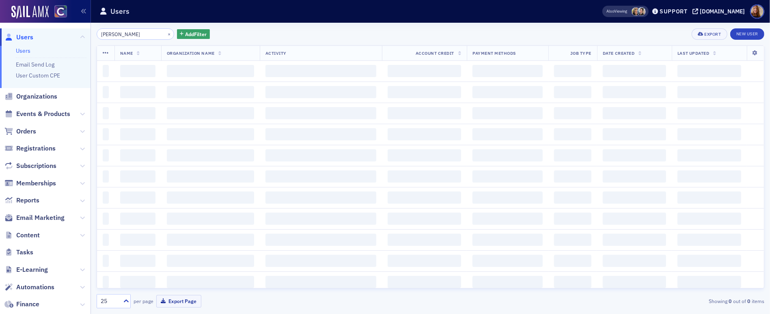
click at [125, 36] on input "carter prows" at bounding box center [136, 33] width 78 height 11
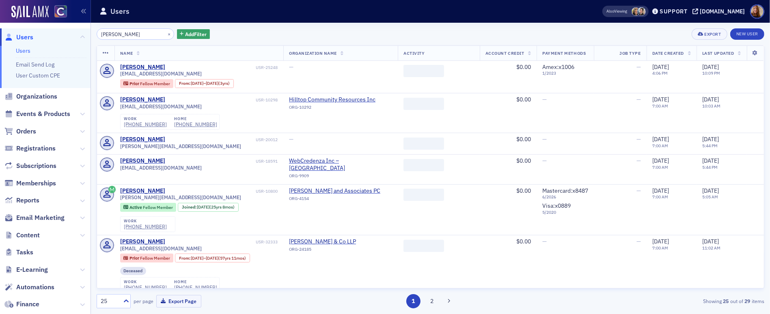
click at [125, 36] on input "carter prows" at bounding box center [136, 33] width 78 height 11
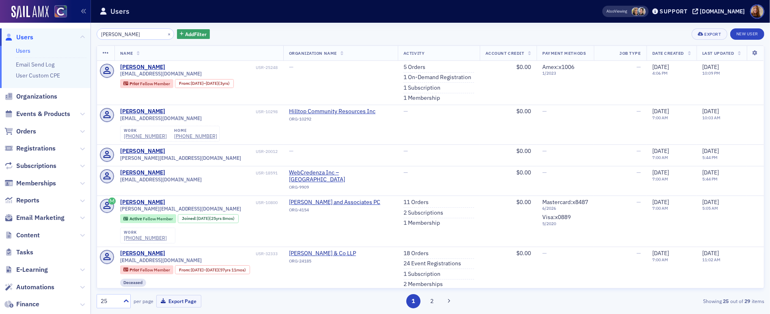
click at [125, 36] on input "carter prows" at bounding box center [136, 33] width 78 height 11
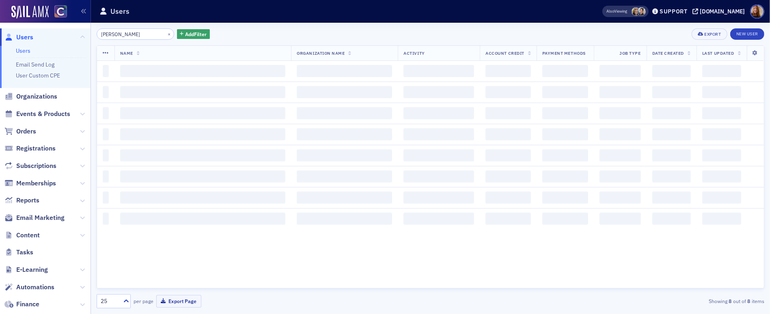
type input "gutierrez"
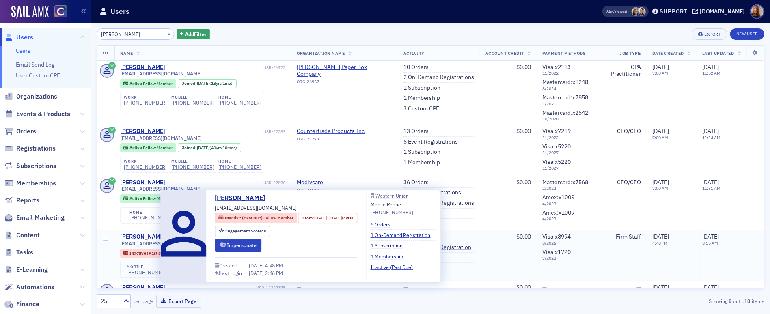
click at [153, 236] on div "Alexa Gutierrez" at bounding box center [142, 236] width 45 height 7
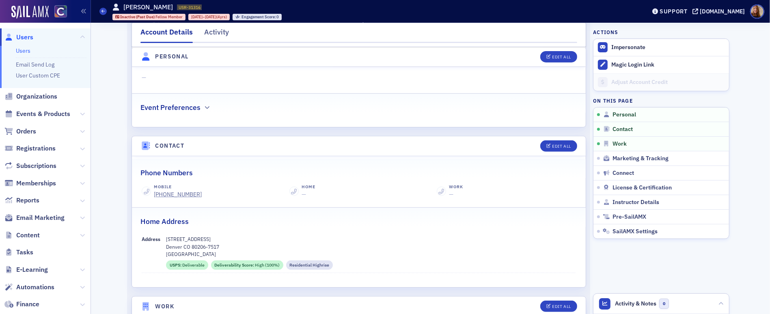
scroll to position [265, 0]
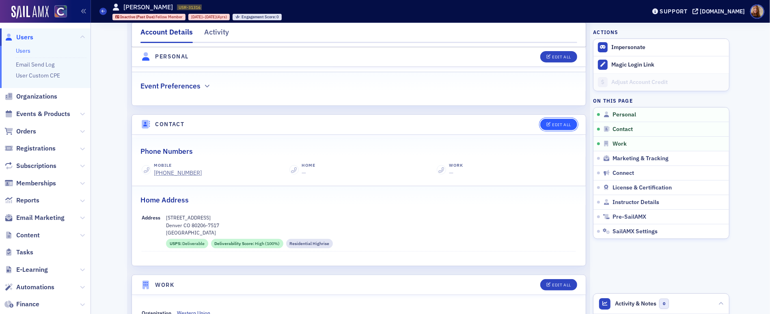
click at [559, 126] on div "Edit All" at bounding box center [561, 125] width 19 height 4
select select "US"
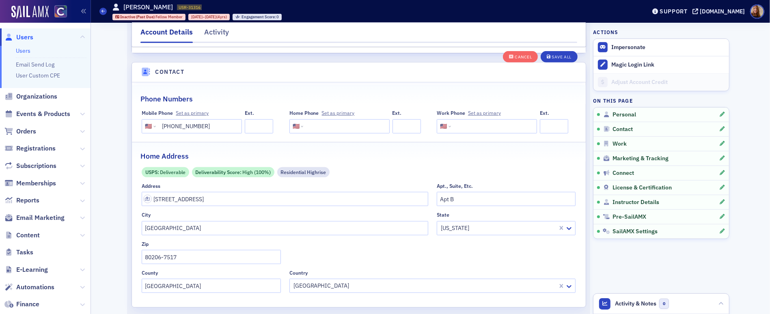
scroll to position [404, 0]
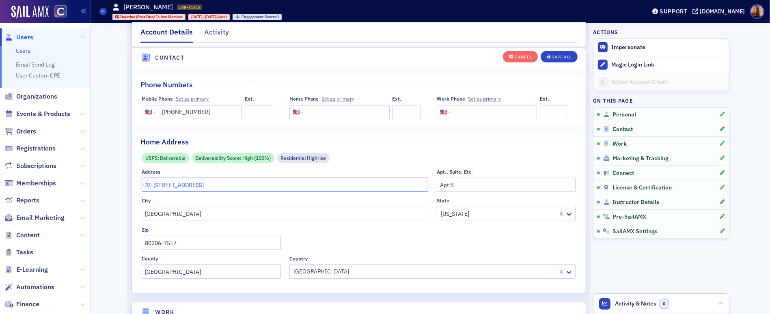
click at [214, 188] on input "178 Garfield St" at bounding box center [285, 185] width 287 height 14
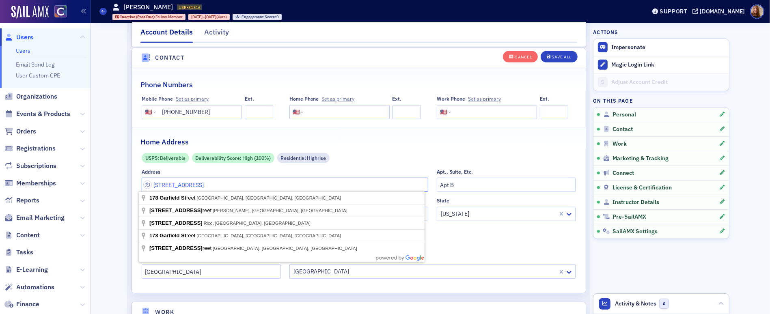
drag, startPoint x: 199, startPoint y: 186, endPoint x: 149, endPoint y: 187, distance: 49.9
click at [149, 187] on input "178 Garfield St" at bounding box center [285, 185] width 287 height 14
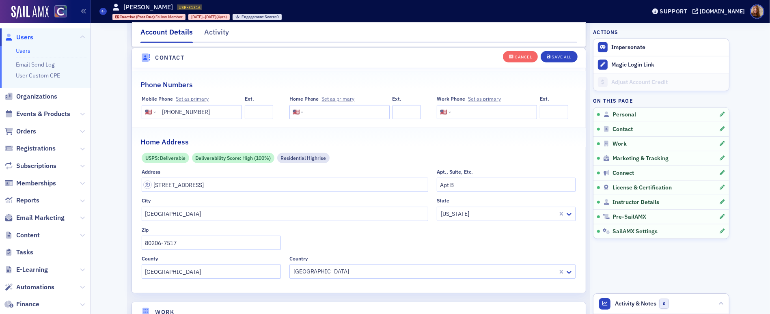
type input "19437 E Greenwood Pl"
type input "Aurora"
type input "80013-3742"
type input "Arapahoe County"
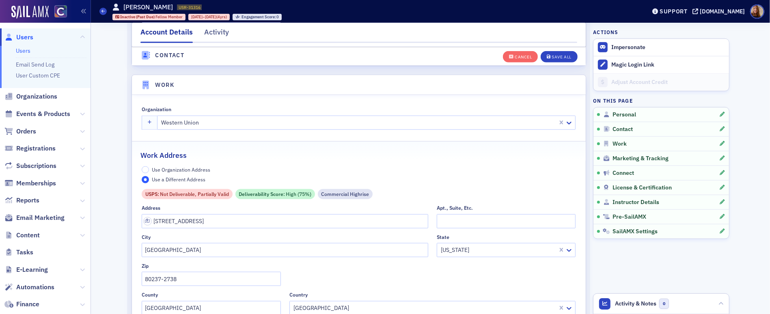
scroll to position [789, 0]
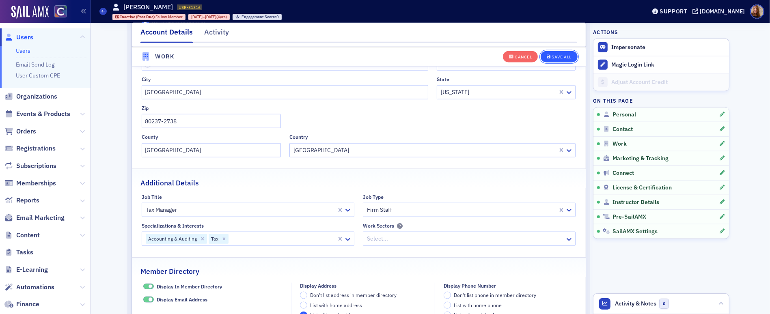
click at [561, 56] on div "Save All" at bounding box center [561, 57] width 19 height 4
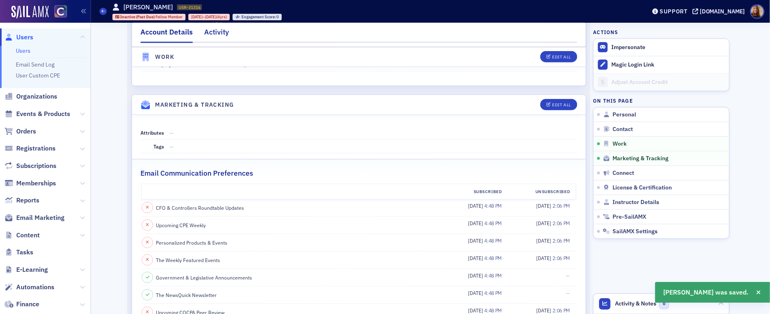
click at [218, 36] on div "Activity" at bounding box center [216, 34] width 25 height 15
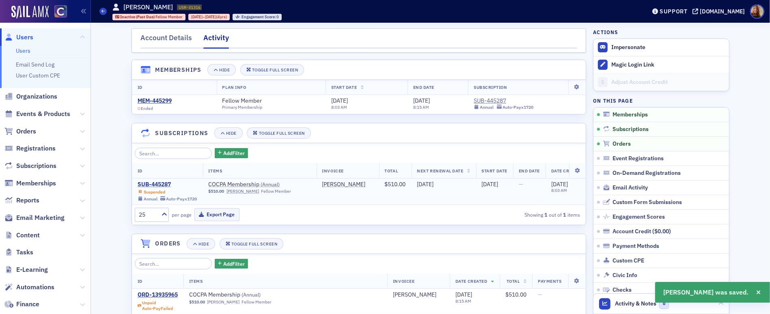
click at [159, 185] on div "SUB-445287" at bounding box center [168, 184] width 60 height 7
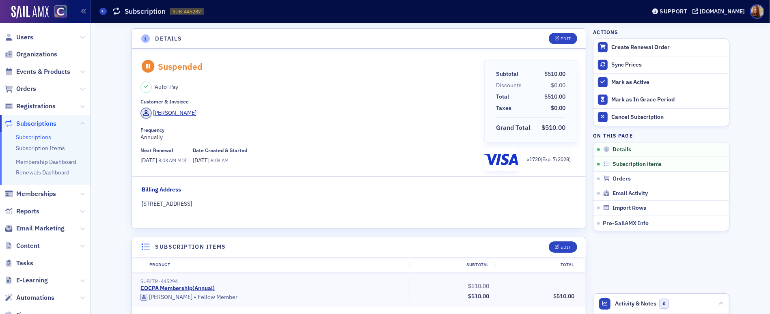
click at [393, 149] on div "Next Renewal 6/15/2026 8:03 AM MDT Date Created & Started 6/15/2021 8:03 AM" at bounding box center [309, 155] width 338 height 17
click at [173, 112] on div "Alexa Gutierrez" at bounding box center [174, 113] width 43 height 9
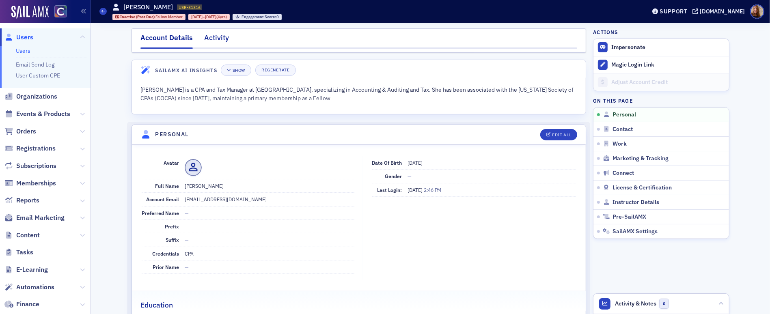
click at [211, 39] on div "Activity" at bounding box center [216, 39] width 25 height 15
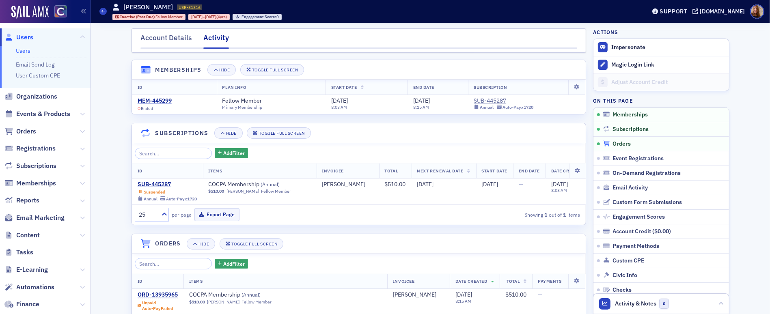
click at [613, 142] on span "Orders" at bounding box center [622, 143] width 18 height 7
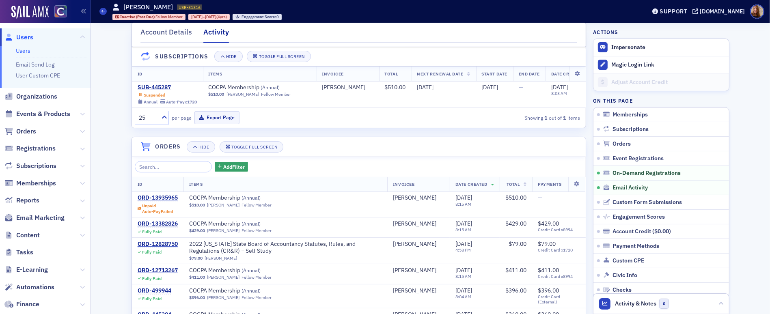
scroll to position [95, 0]
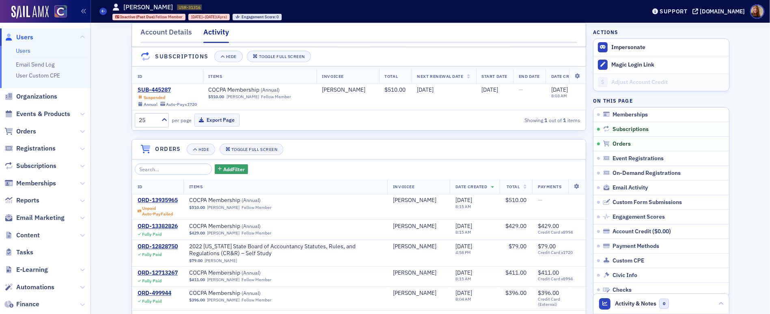
click at [21, 51] on link "Users" at bounding box center [23, 50] width 15 height 7
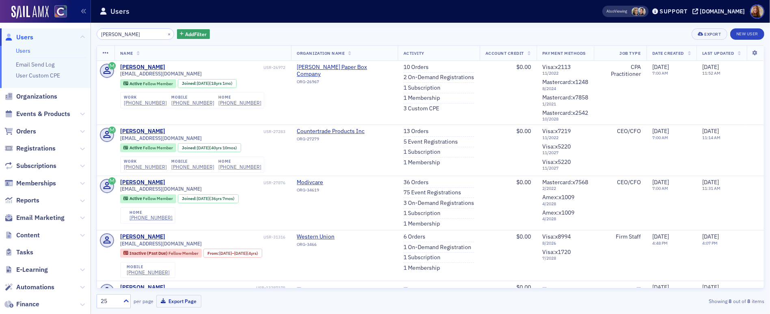
click at [119, 33] on input "gutierrez" at bounding box center [136, 33] width 78 height 11
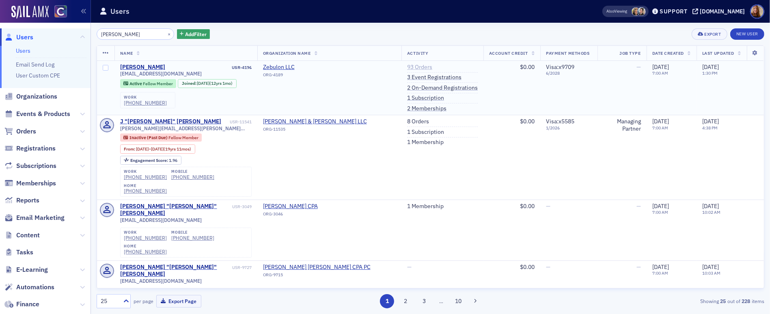
type input "zeb smith"
click at [407, 66] on link "93 Orders" at bounding box center [419, 67] width 25 height 7
click at [414, 99] on link "1 Subscription" at bounding box center [425, 98] width 37 height 7
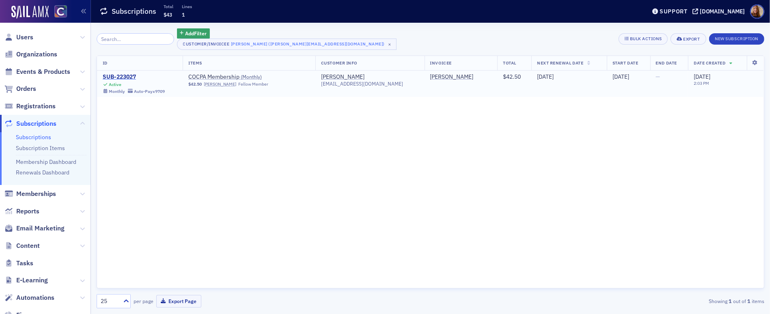
click at [131, 79] on div "SUB-223027" at bounding box center [134, 76] width 62 height 7
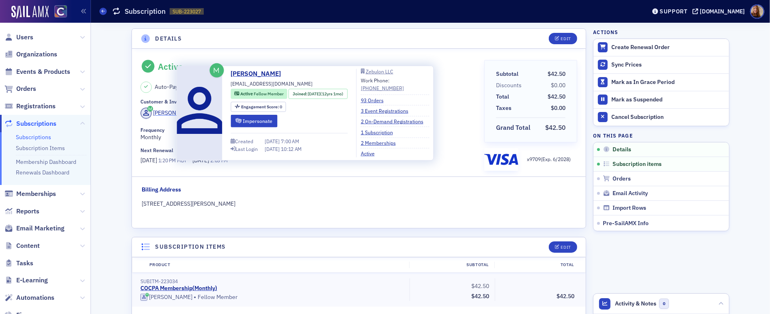
click at [163, 114] on div "Zeb Smith" at bounding box center [174, 113] width 43 height 9
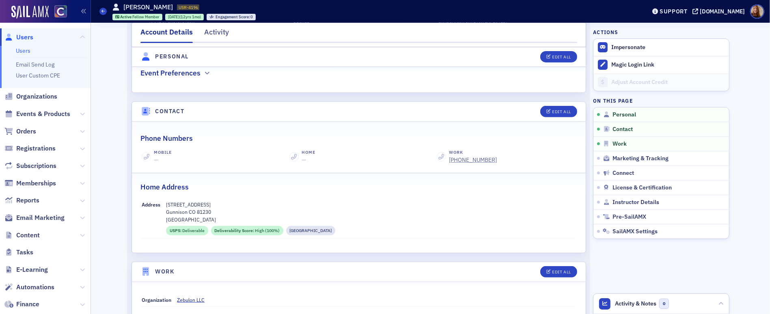
scroll to position [136, 0]
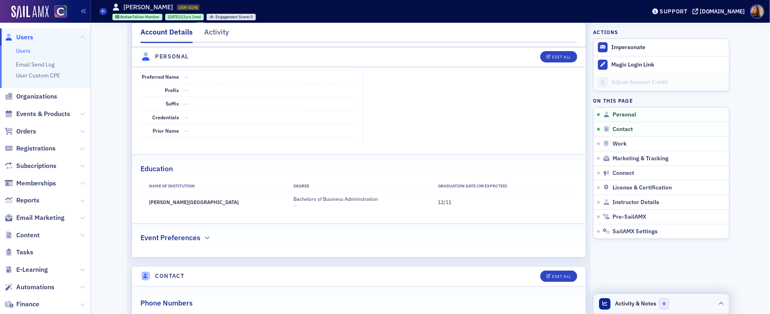
click at [695, 303] on header "Activity & Notes 0" at bounding box center [661, 304] width 136 height 20
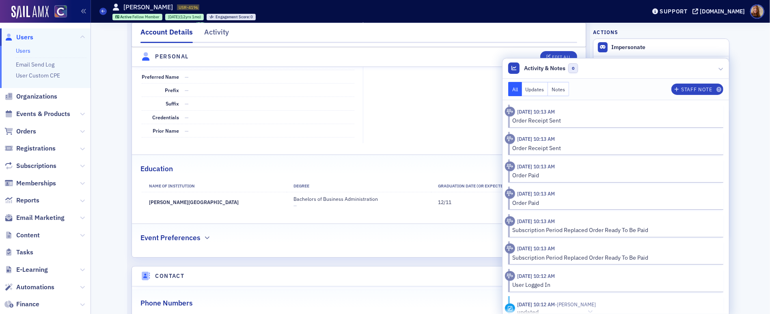
click at [406, 105] on fieldset "Date of Birth 2/12/1989 Gender Male Last Login: 7/11/2025 10:12 AM" at bounding box center [471, 82] width 217 height 124
click at [675, 71] on header "Activity & Notes 0" at bounding box center [616, 68] width 227 height 20
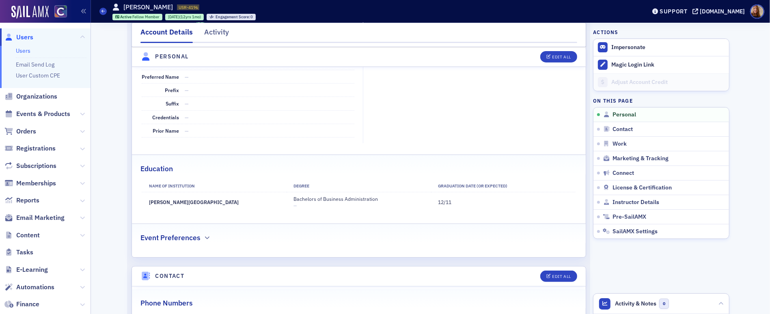
scroll to position [0, 0]
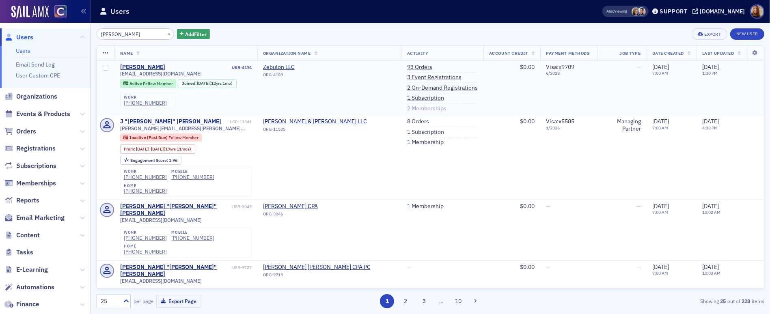
click at [414, 109] on link "2 Memberships" at bounding box center [426, 108] width 39 height 7
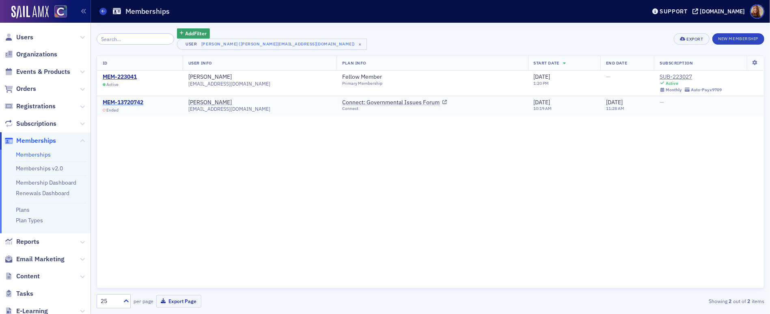
click at [130, 101] on div "MEM-13720742" at bounding box center [123, 102] width 41 height 7
click at [488, 175] on div "ID User Info Plan Info Start Date End Date Subscription MEM-223041 Active Zeb S…" at bounding box center [431, 172] width 668 height 233
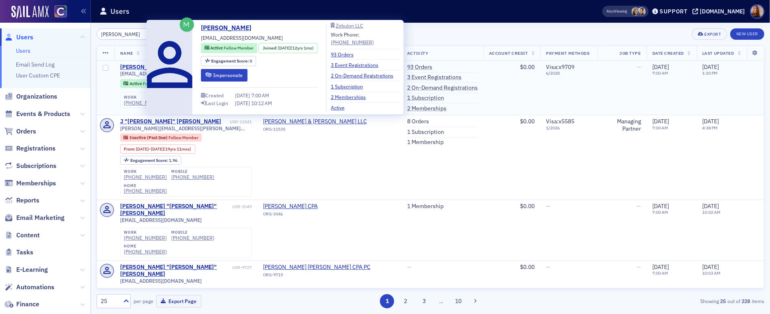
click at [135, 68] on div "Zeb Smith" at bounding box center [142, 67] width 45 height 7
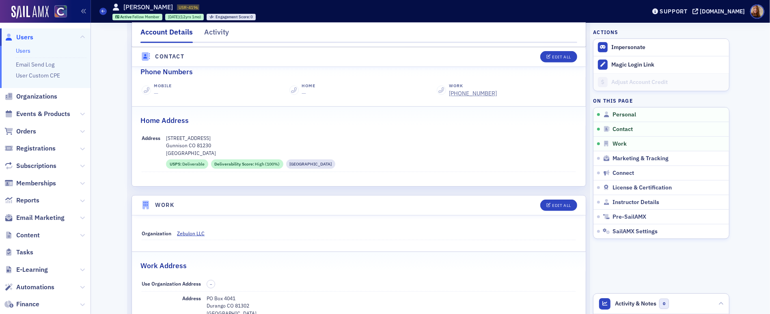
scroll to position [391, 0]
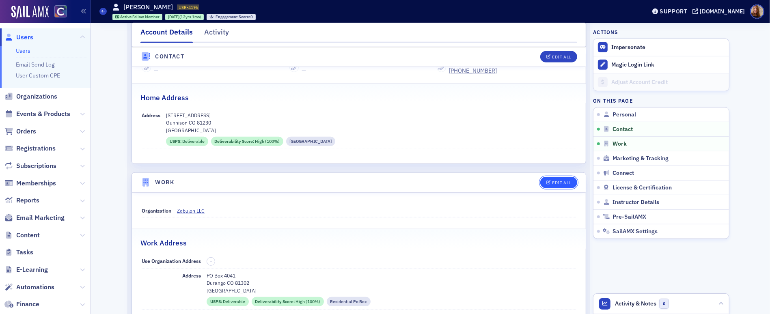
click at [552, 182] on div "Edit All" at bounding box center [561, 183] width 19 height 4
select select "US"
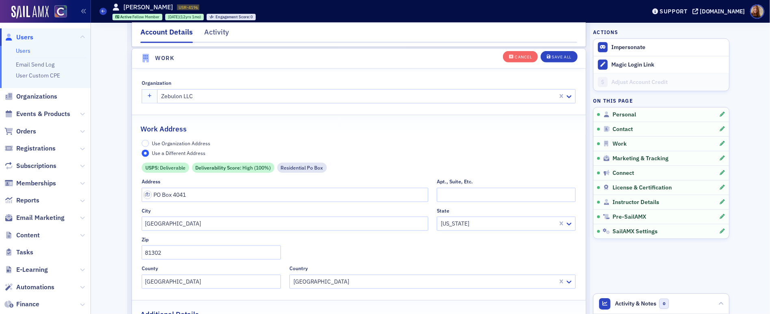
scroll to position [689, 0]
click at [175, 192] on input "PO Box 4041" at bounding box center [285, 195] width 287 height 14
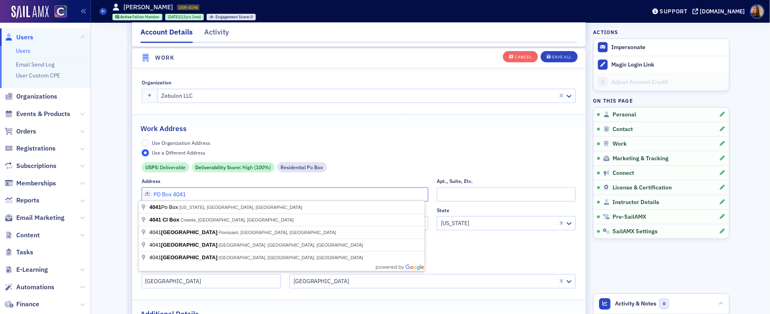
click at [175, 192] on input "PO Box 4041" at bounding box center [285, 195] width 287 height 14
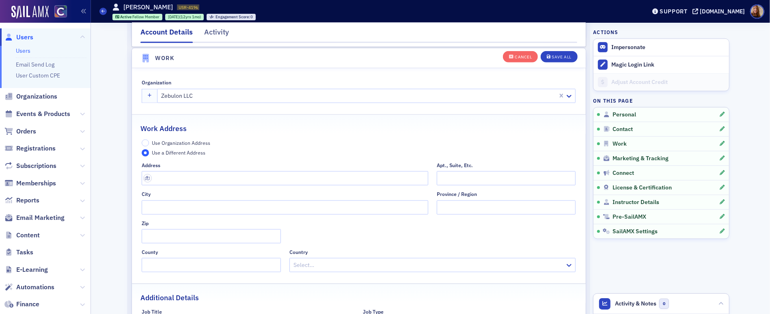
drag, startPoint x: 192, startPoint y: 140, endPoint x: 212, endPoint y: 136, distance: 20.7
click at [192, 140] on span "Use Organization Address" at bounding box center [181, 143] width 58 height 6
click at [149, 140] on input "Use Organization Address" at bounding box center [145, 143] width 7 height 7
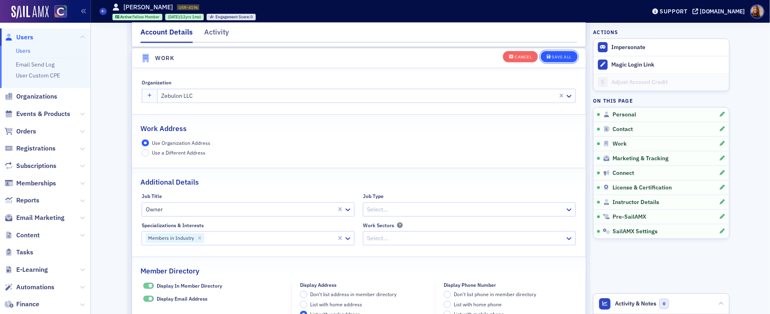
click at [555, 54] on button "Save All" at bounding box center [559, 56] width 37 height 11
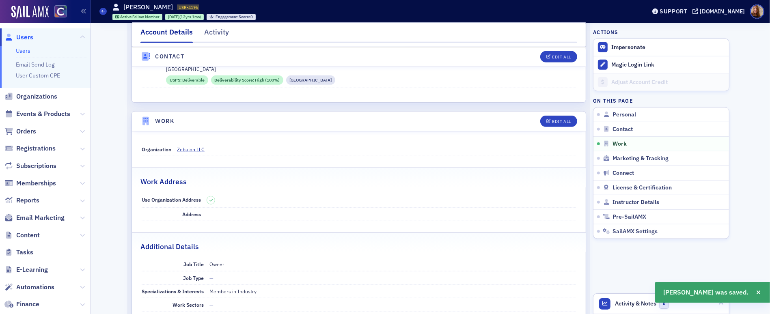
scroll to position [427, 0]
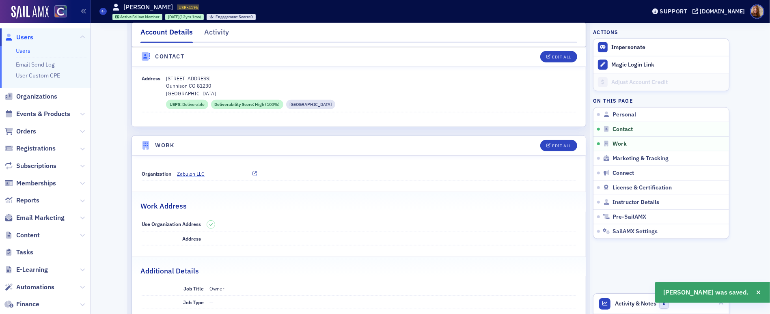
click at [188, 173] on span "Zebulon LLC" at bounding box center [214, 173] width 74 height 7
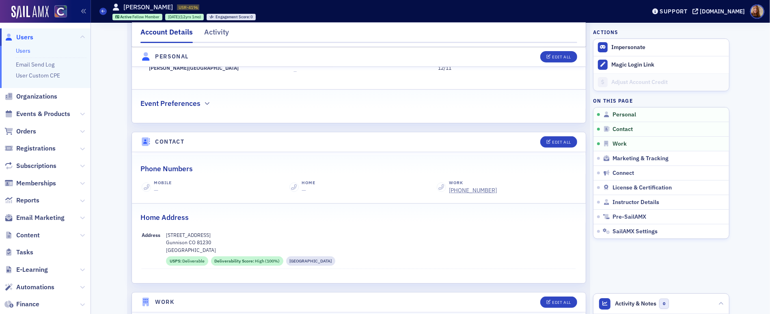
scroll to position [270, 0]
click at [22, 49] on link "Users" at bounding box center [23, 50] width 15 height 7
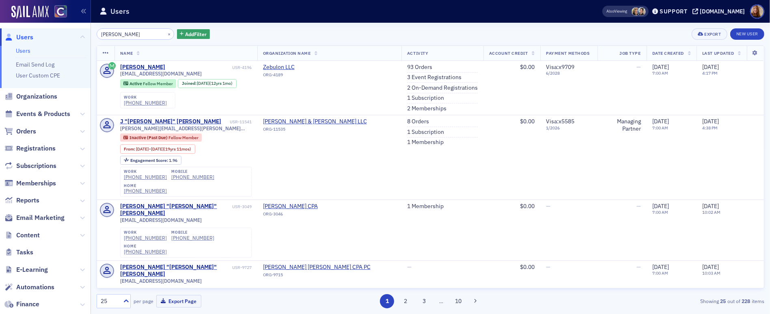
click at [111, 31] on input "zeb smith" at bounding box center [136, 33] width 78 height 11
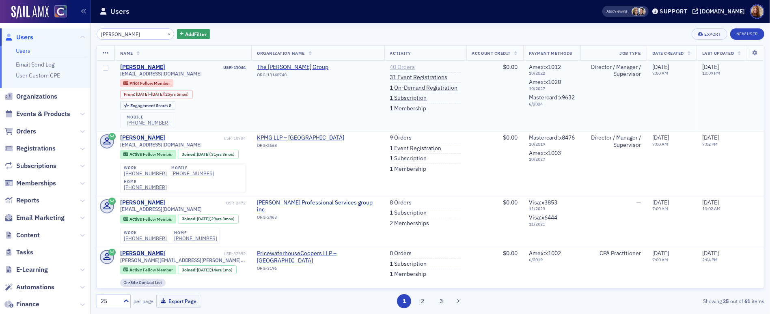
type input "wendy milburn"
click at [390, 66] on link "40 Orders" at bounding box center [402, 67] width 25 height 7
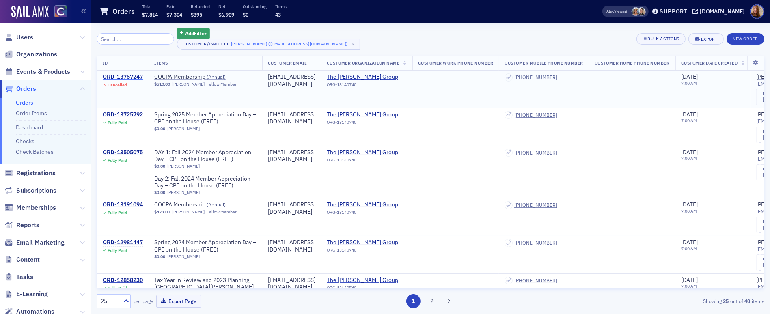
click at [126, 78] on div "ORD-13757247" at bounding box center [123, 76] width 40 height 7
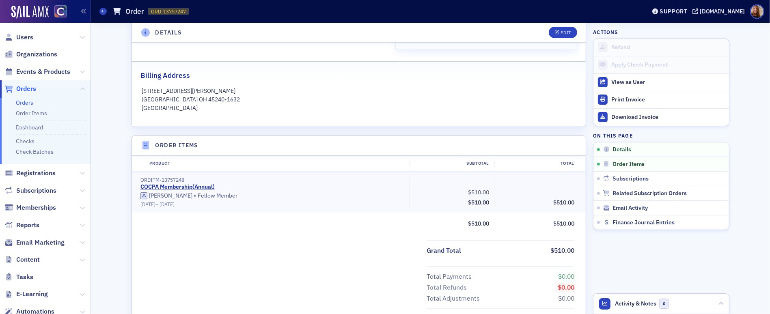
scroll to position [305, 0]
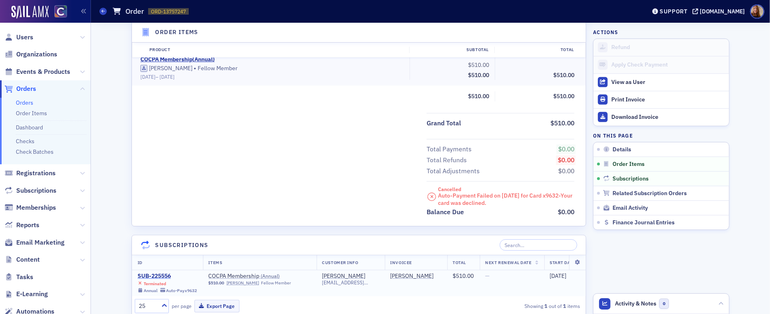
click at [150, 276] on div "SUB-225556" at bounding box center [168, 276] width 60 height 7
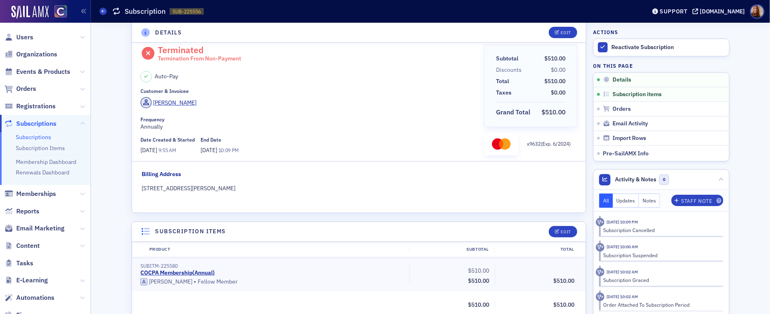
scroll to position [16, 0]
click at [26, 34] on span "Users" at bounding box center [24, 37] width 17 height 9
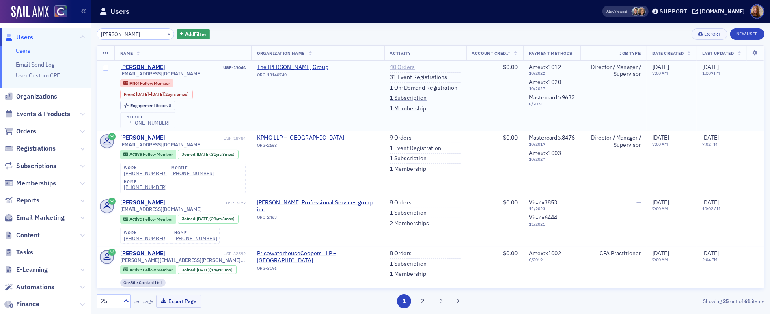
click at [397, 68] on link "40 Orders" at bounding box center [402, 67] width 25 height 7
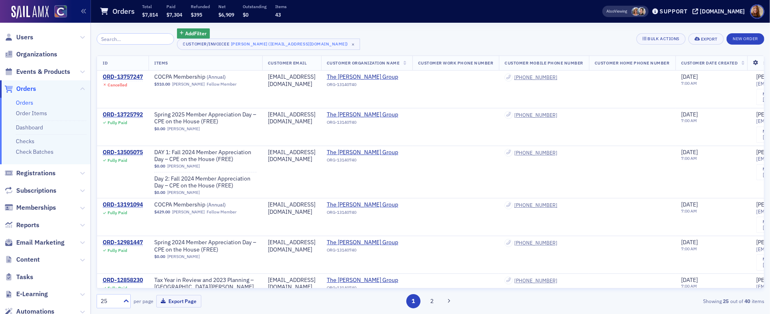
click at [708, 65] on icon at bounding box center [755, 62] width 17 height 5
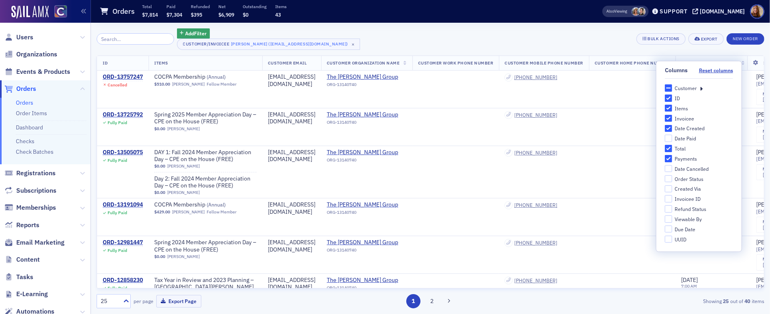
click at [701, 86] on icon at bounding box center [701, 87] width 3 height 7
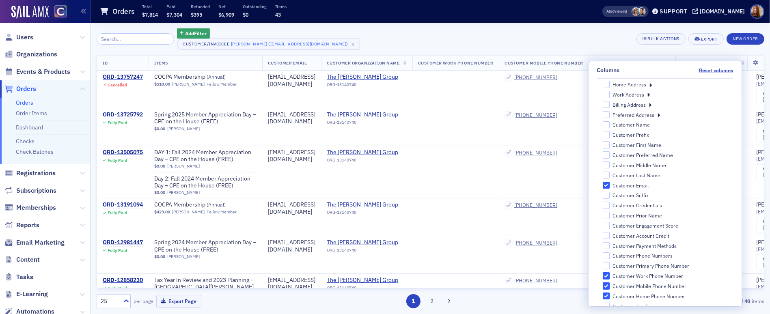
scroll to position [157, 0]
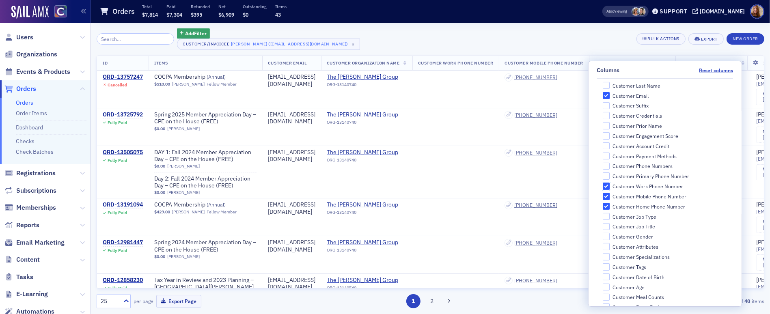
drag, startPoint x: 643, startPoint y: 182, endPoint x: 639, endPoint y: 199, distance: 16.6
click at [610, 183] on input "Customer Work Phone Number" at bounding box center [605, 186] width 7 height 7
checkbox input "false"
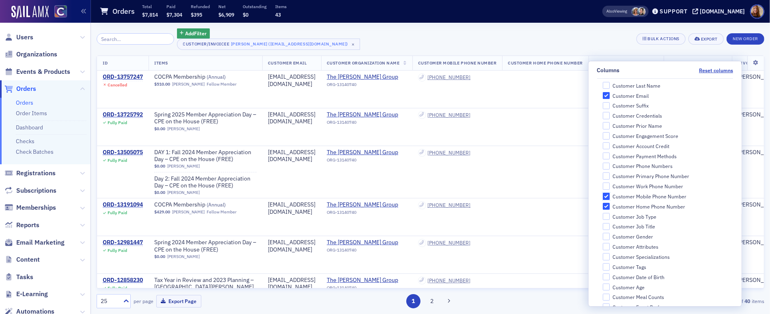
click at [610, 196] on input "Customer Mobile Phone Number" at bounding box center [605, 196] width 7 height 7
checkbox input "false"
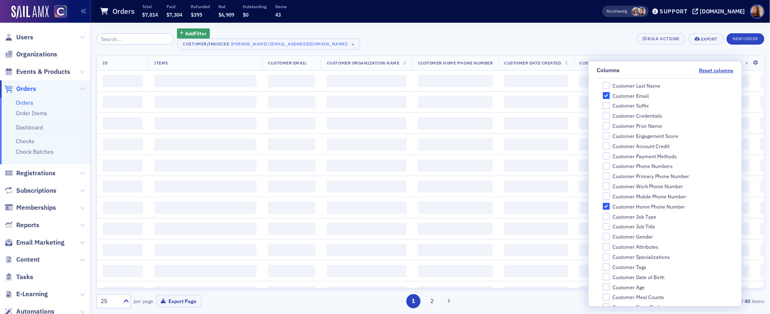
click at [646, 210] on div "Organization Primary Address Customer Organization Primary Address Line 1 Custo…" at bounding box center [667, 196] width 131 height 511
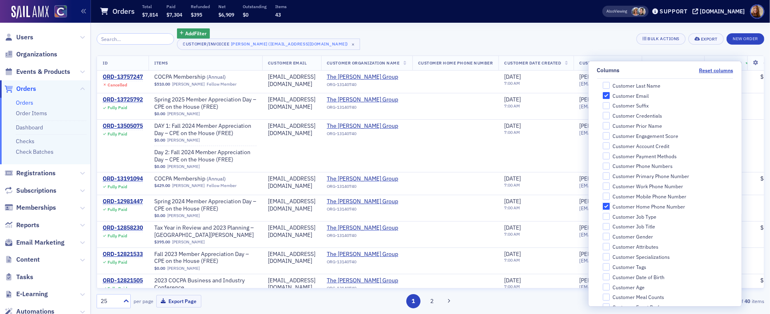
click at [610, 205] on input "Customer Home Phone Number" at bounding box center [605, 206] width 7 height 7
checkbox input "false"
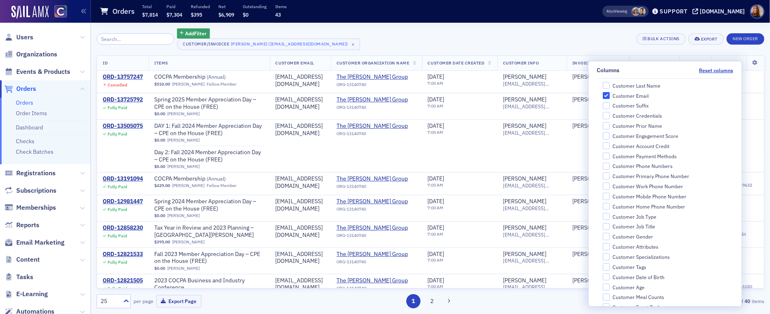
click at [606, 39] on div "Add Filter Customer/Invoicee Wendy Milburn (wmilburn@comcast.net) × Bulk Action…" at bounding box center [431, 39] width 668 height 22
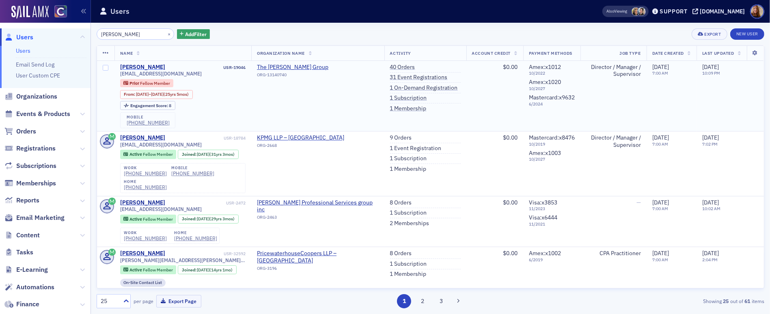
click at [147, 66] on div "Wendy Milburn" at bounding box center [142, 67] width 45 height 7
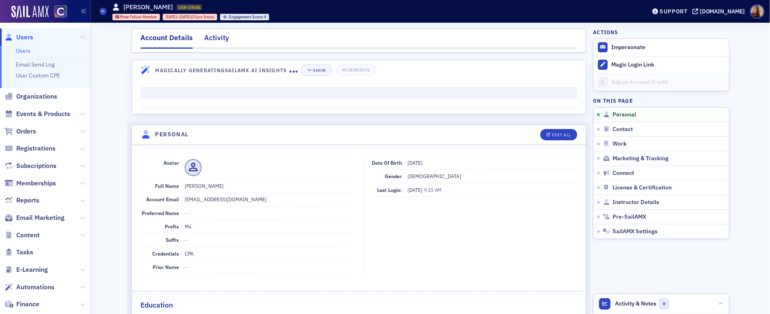
click at [214, 37] on div "Activity" at bounding box center [216, 39] width 25 height 15
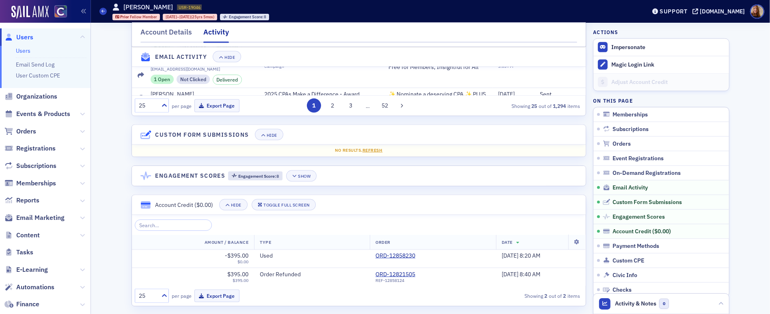
scroll to position [1102, 0]
click at [630, 184] on span "Email Activity" at bounding box center [630, 187] width 35 height 7
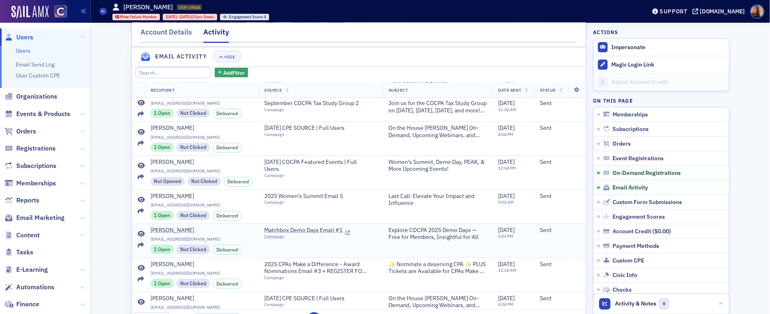
scroll to position [0, 0]
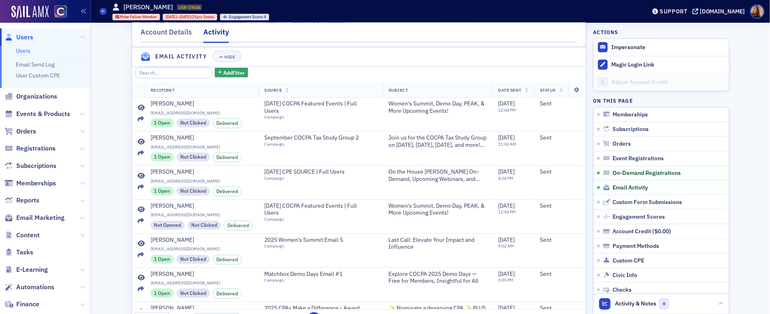
click at [22, 50] on link "Users" at bounding box center [23, 50] width 15 height 7
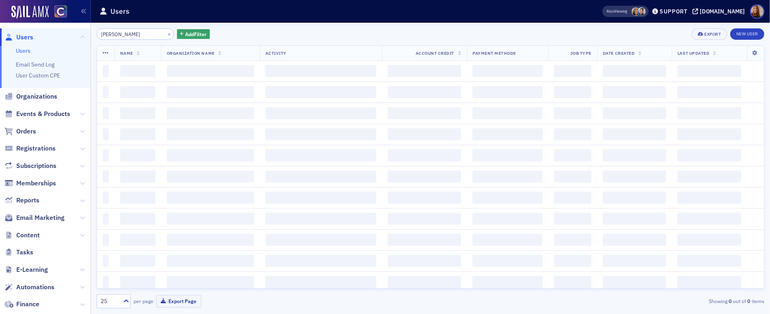
click at [125, 30] on input "wendy milburn" at bounding box center [136, 33] width 78 height 11
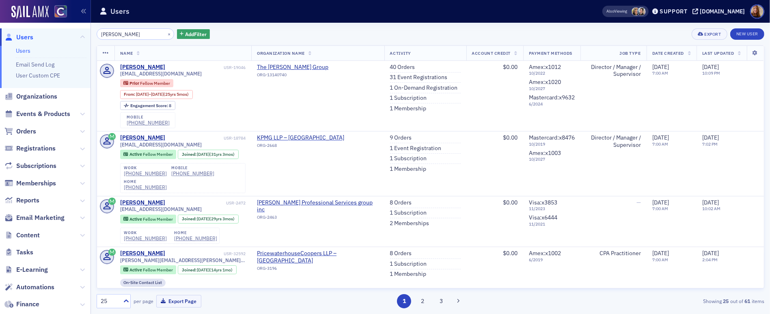
click at [125, 30] on input "wendy milburn" at bounding box center [136, 33] width 78 height 11
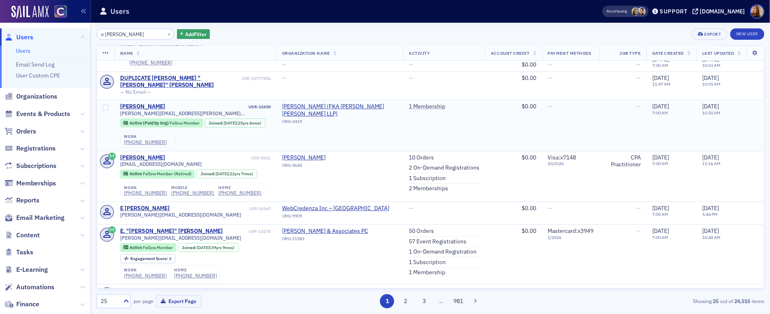
scroll to position [76, 0]
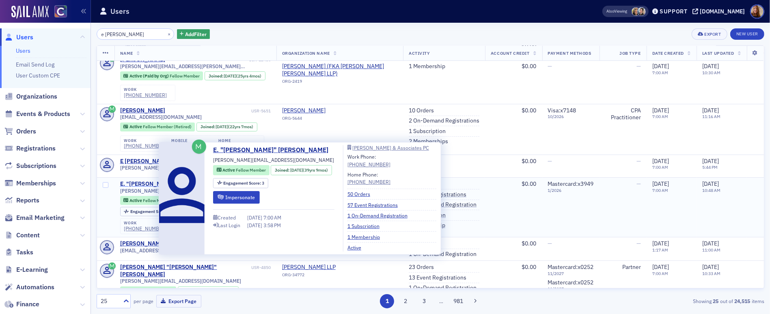
type input "e nolan"
click at [146, 188] on div "E. "Eric" Nolan" at bounding box center [171, 184] width 103 height 7
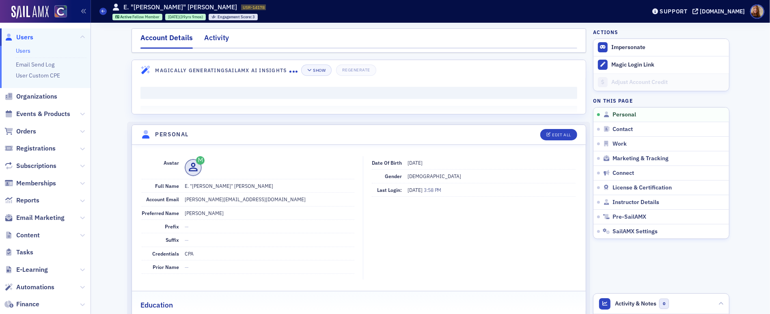
click at [217, 41] on div "Activity" at bounding box center [216, 39] width 25 height 15
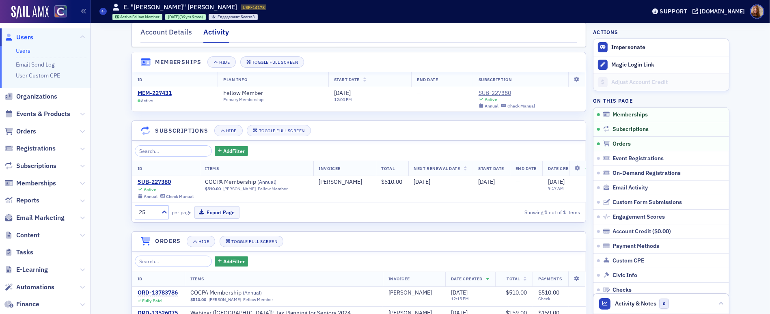
scroll to position [13, 0]
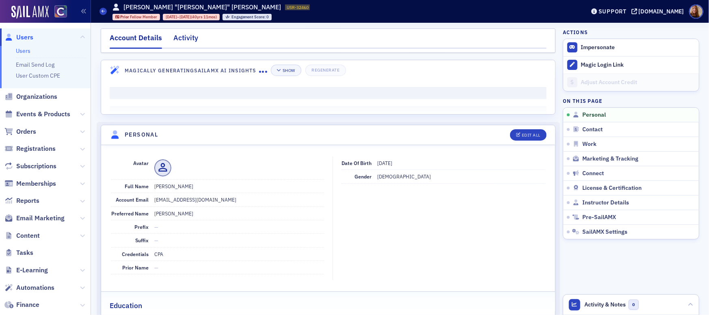
click at [181, 37] on div "Activity" at bounding box center [185, 39] width 25 height 15
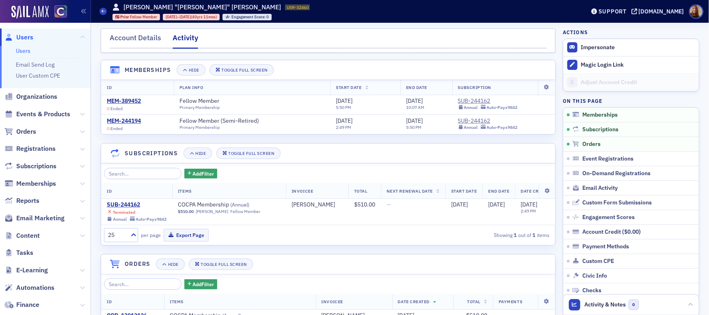
click at [602, 147] on link "Orders" at bounding box center [631, 143] width 136 height 15
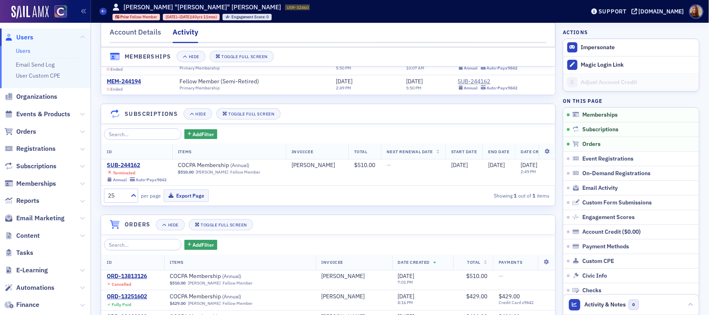
scroll to position [2, 0]
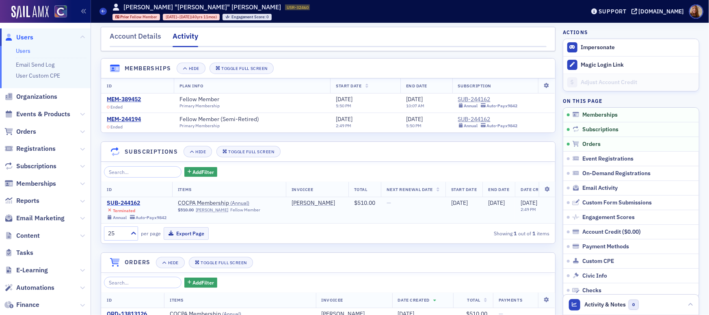
click at [129, 203] on div "SUB-244162" at bounding box center [137, 202] width 60 height 7
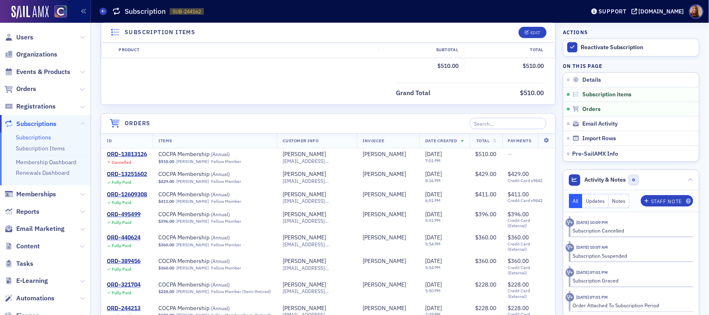
scroll to position [66, 0]
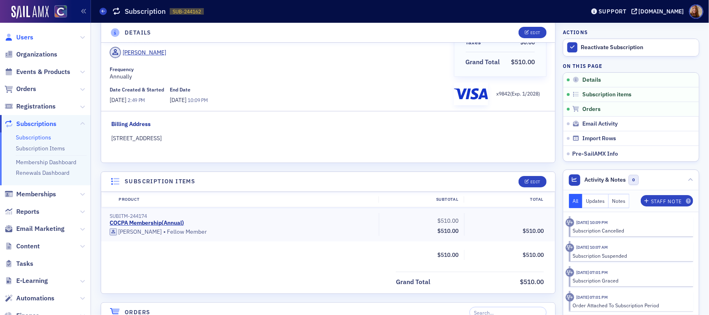
click at [29, 41] on span "Users" at bounding box center [24, 37] width 17 height 9
click at [27, 39] on span "Users" at bounding box center [24, 37] width 17 height 9
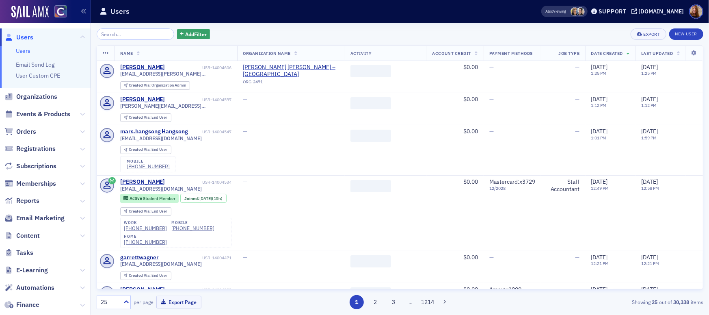
click at [129, 35] on input "search" at bounding box center [136, 33] width 78 height 11
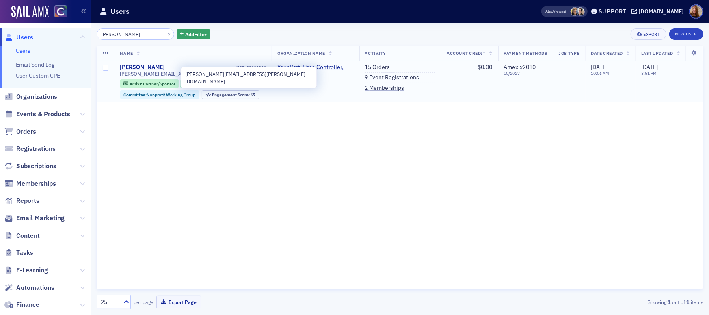
type input "Amiee Pourciau"
click at [150, 73] on span "aimee.pourciau@yptc.com" at bounding box center [193, 74] width 146 height 6
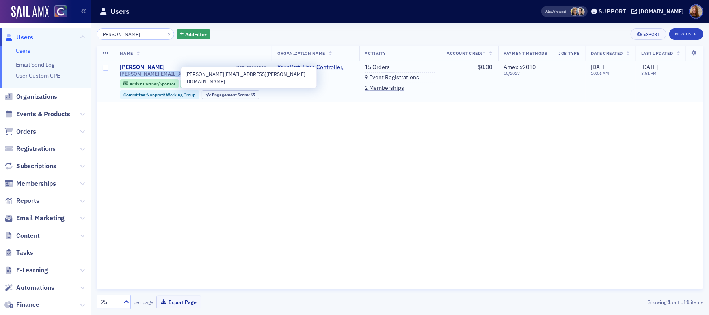
click at [150, 73] on span "aimee.pourciau@yptc.com" at bounding box center [193, 74] width 146 height 6
copy div "aimee.pourciau@yptc.com"
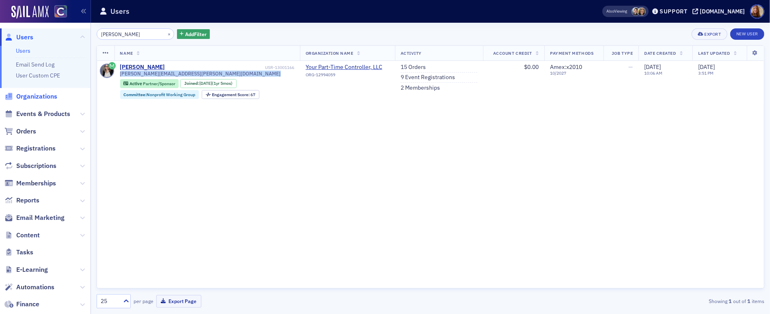
click at [27, 97] on span "Organizations" at bounding box center [36, 96] width 41 height 9
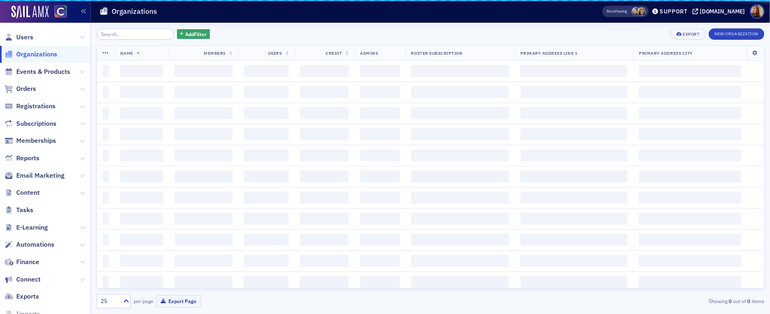
click at [121, 35] on input "search" at bounding box center [136, 33] width 78 height 11
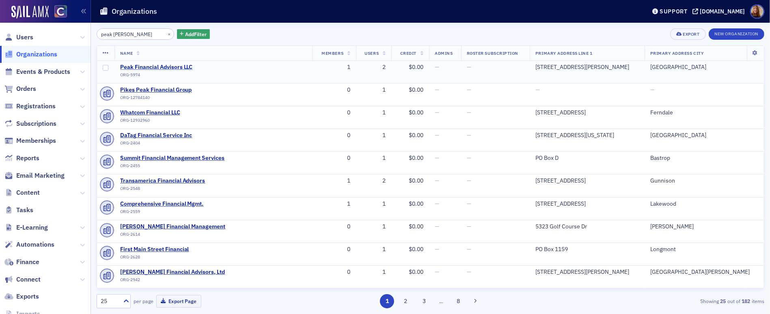
type input "peak finan"
click at [171, 67] on span "Peak Financial Advisors LLC" at bounding box center [157, 67] width 74 height 7
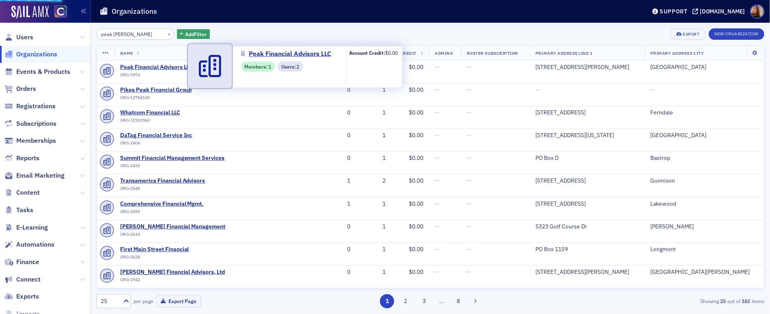
select select "US"
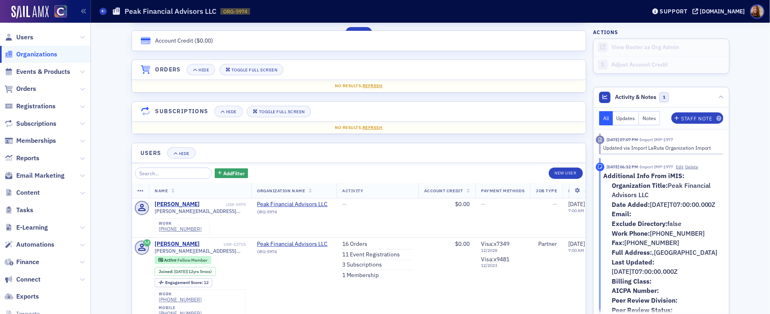
scroll to position [560, 0]
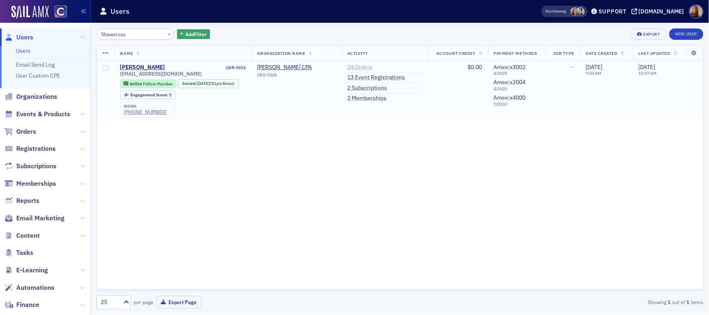
click at [367, 66] on link "24 Orders" at bounding box center [359, 67] width 25 height 7
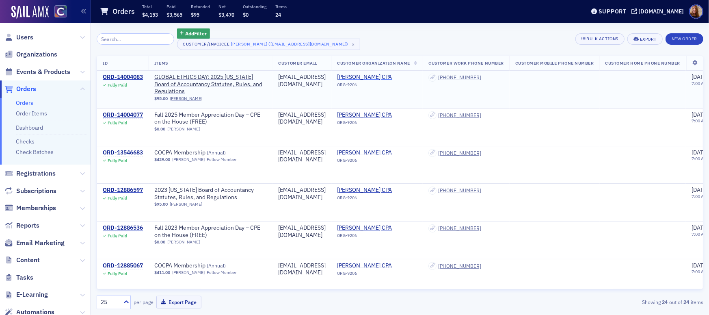
click at [383, 79] on span "Howard Shawcross CPA" at bounding box center [374, 76] width 74 height 7
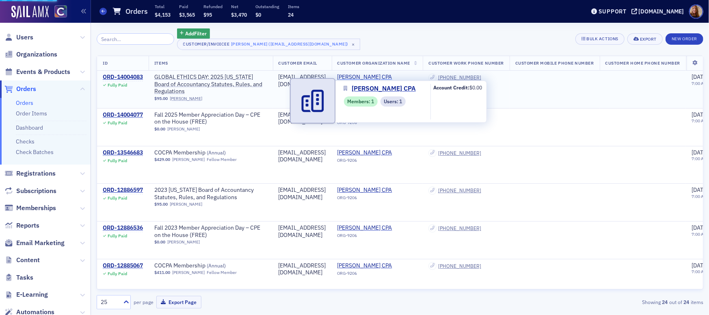
click at [386, 78] on span "Howard Shawcross CPA" at bounding box center [374, 76] width 74 height 7
click at [388, 77] on span "Howard Shawcross CPA" at bounding box center [374, 76] width 74 height 7
select select "US"
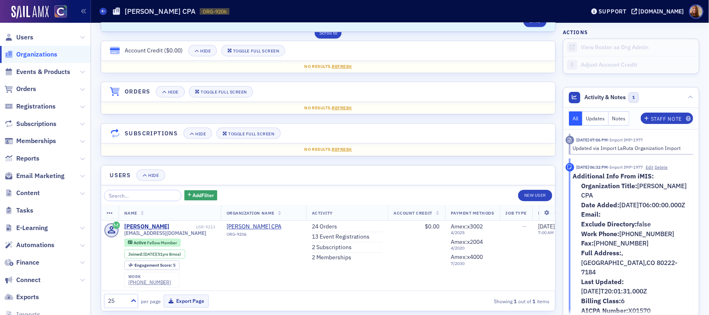
scroll to position [203, 0]
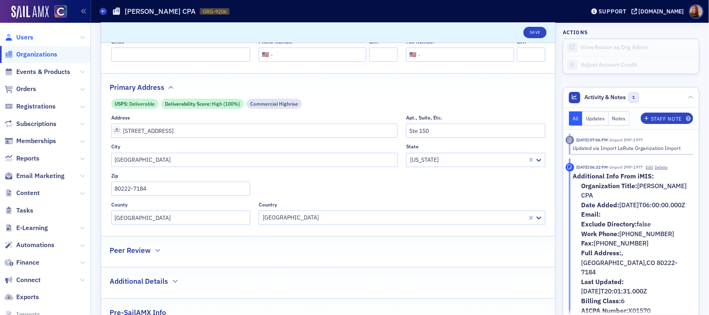
click at [20, 37] on span "Users" at bounding box center [24, 37] width 17 height 9
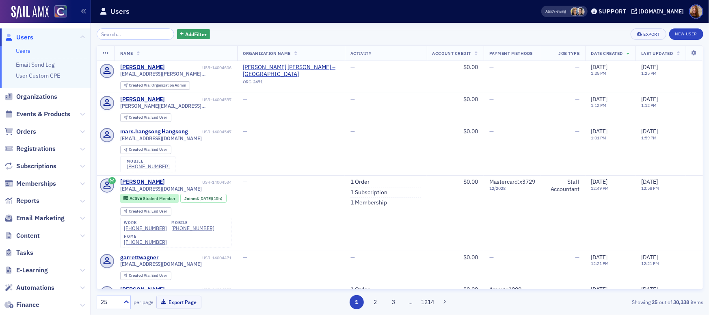
click at [142, 33] on input "search" at bounding box center [136, 33] width 78 height 11
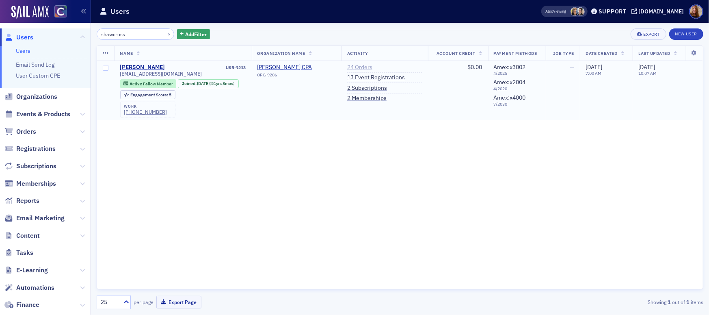
type input "shawcross"
click at [372, 66] on link "24 Orders" at bounding box center [359, 67] width 25 height 7
drag, startPoint x: 451, startPoint y: 194, endPoint x: 455, endPoint y: 193, distance: 4.6
click at [451, 194] on div "Name Organization Name Activity Account Credit Payment Methods Job Type Date Cr…" at bounding box center [400, 167] width 606 height 244
click at [371, 214] on div "Name Organization Name Activity Account Credit Payment Methods Job Type Date Cr…" at bounding box center [400, 167] width 606 height 244
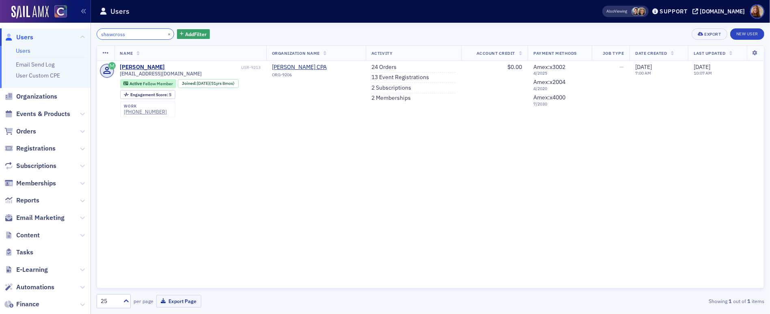
click at [117, 35] on input "shawcross" at bounding box center [136, 33] width 78 height 11
paste input "Avi Claire"
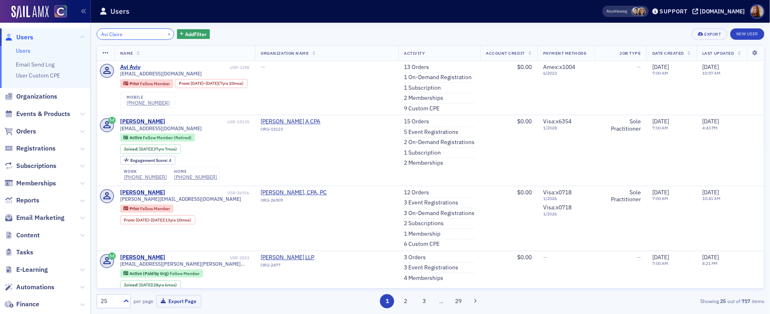
type input "Avi Claire"
click at [24, 52] on link "Users" at bounding box center [23, 50] width 15 height 7
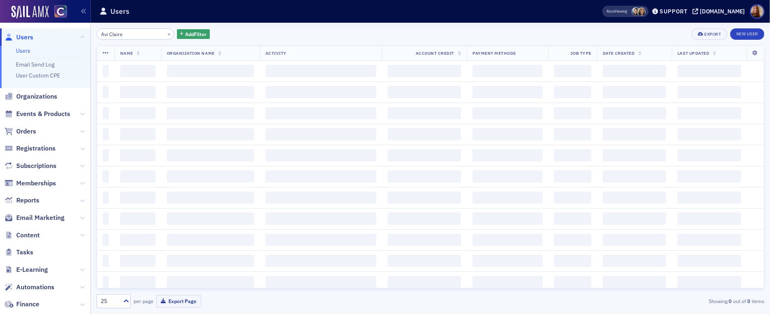
click at [118, 35] on input "Avi Claire" at bounding box center [136, 33] width 78 height 11
click at [120, 34] on input "Avi Claire" at bounding box center [136, 33] width 78 height 11
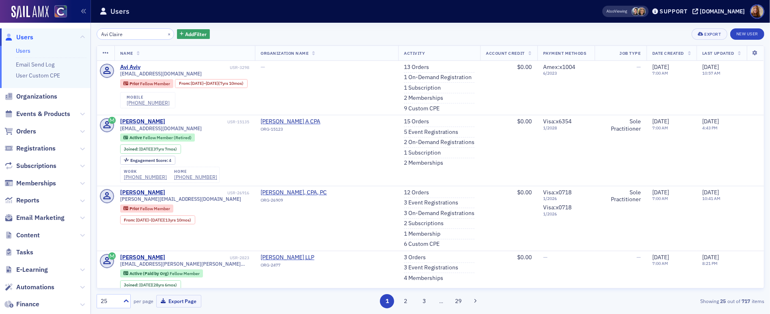
click at [124, 33] on input "Avi Claire" at bounding box center [136, 33] width 78 height 11
click at [126, 33] on input "Avi Claire" at bounding box center [136, 33] width 78 height 11
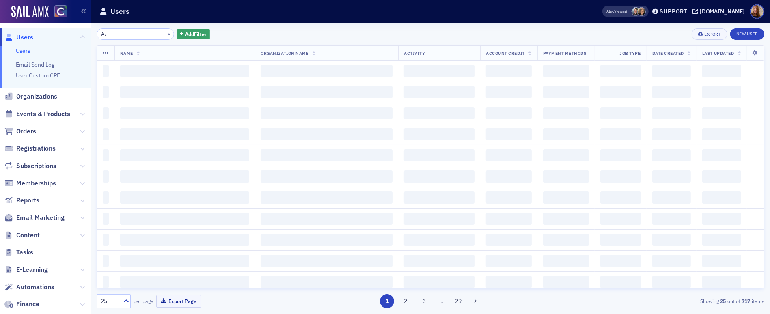
type input "A"
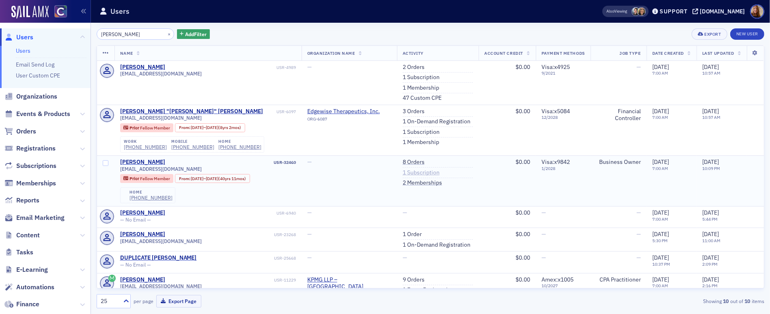
type input "metcalf"
click at [403, 173] on link "1 Subscription" at bounding box center [421, 172] width 37 height 7
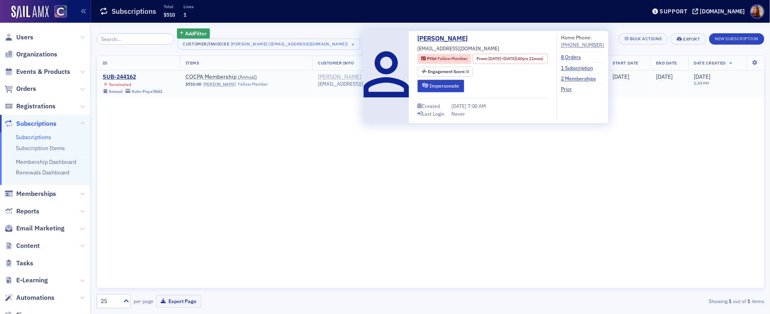
click at [344, 76] on div "Duane Metcalf" at bounding box center [339, 76] width 43 height 7
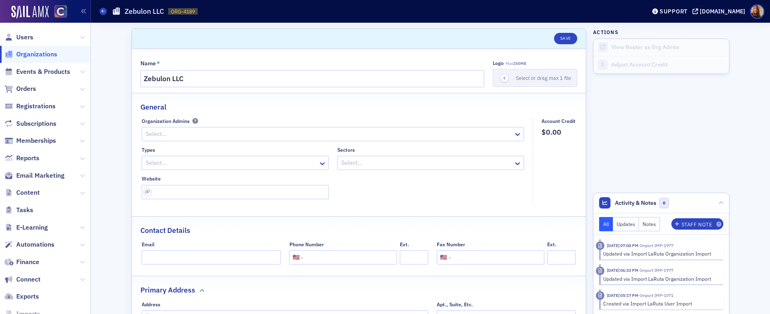
select select "US"
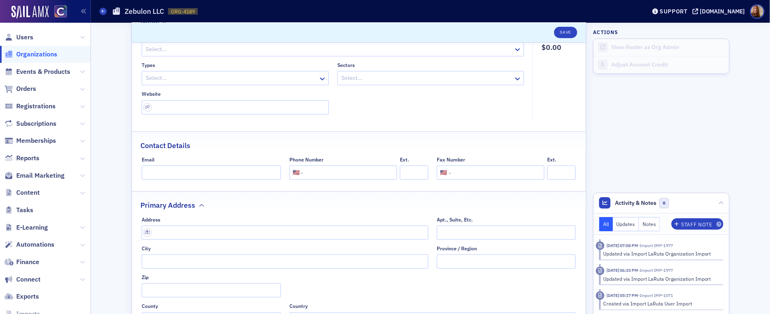
scroll to position [116, 0]
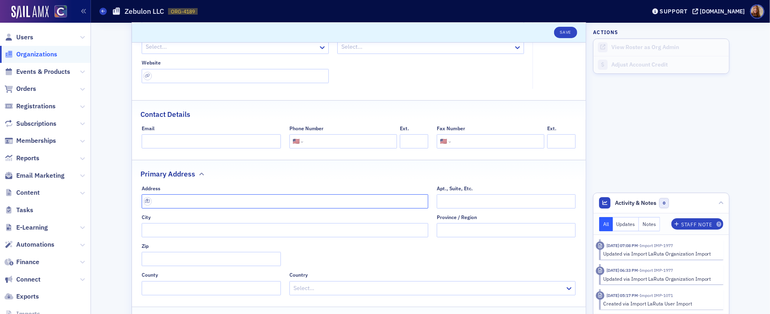
click at [162, 207] on input "text" at bounding box center [285, 201] width 287 height 14
paste input "[STREET_ADDRESS][PERSON_NAME]"
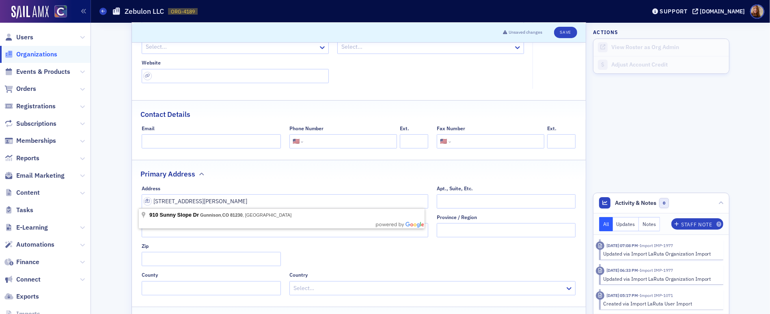
drag, startPoint x: 216, startPoint y: 213, endPoint x: 234, endPoint y: 210, distance: 17.6
type input "[STREET_ADDRESS]"
type input "Gunnison"
type input "81230-2295"
type input "[GEOGRAPHIC_DATA]"
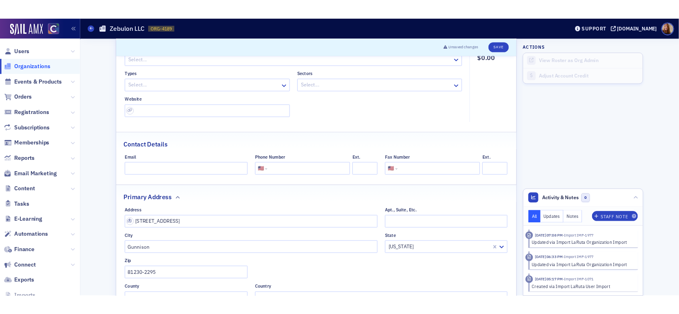
scroll to position [73, 0]
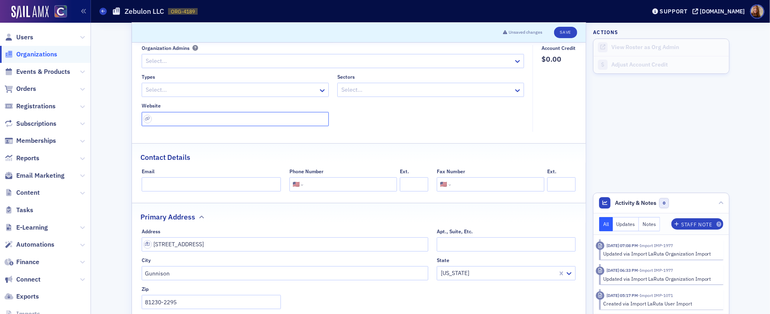
click at [174, 121] on input "url" at bounding box center [235, 119] width 187 height 14
paste input "https://zebulonllc.com/about/"
type input "https://zebulonllc.com/about/"
click at [345, 182] on input "tel" at bounding box center [349, 184] width 88 height 14
paste input "(970) 426-5737"
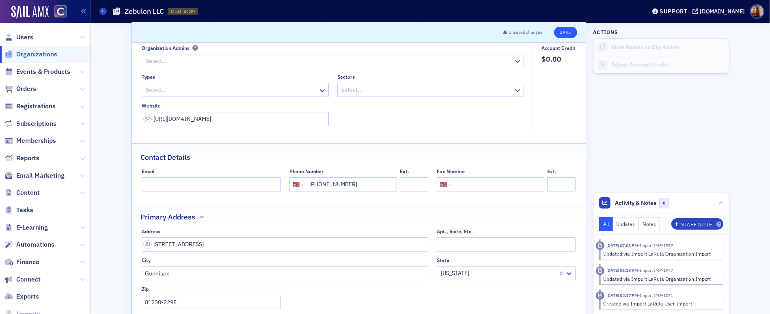
type input "(970) 426-5737"
click at [563, 30] on button "Save" at bounding box center [565, 32] width 23 height 11
select select "US"
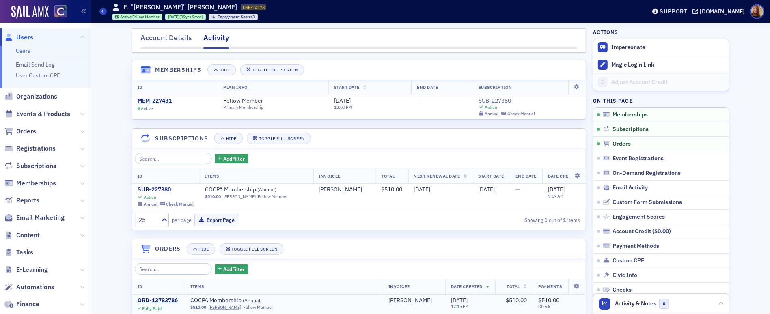
scroll to position [13, 0]
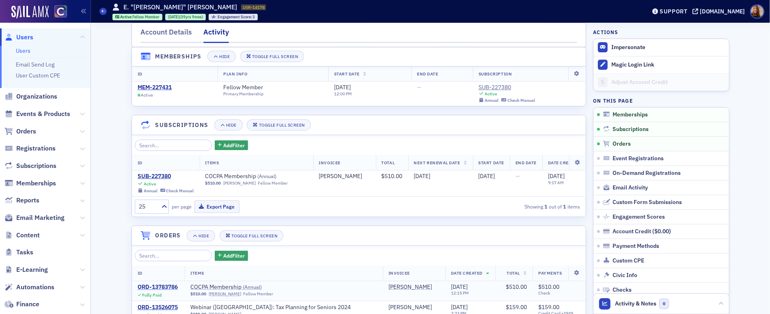
click at [161, 291] on div "ORD-13783786" at bounding box center [158, 287] width 40 height 7
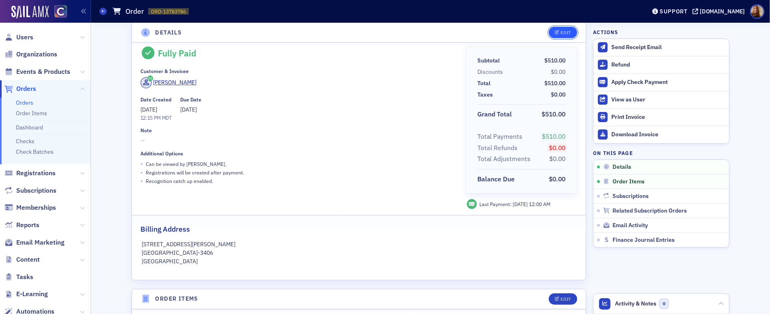
click at [561, 33] on div "Edit" at bounding box center [566, 32] width 10 height 4
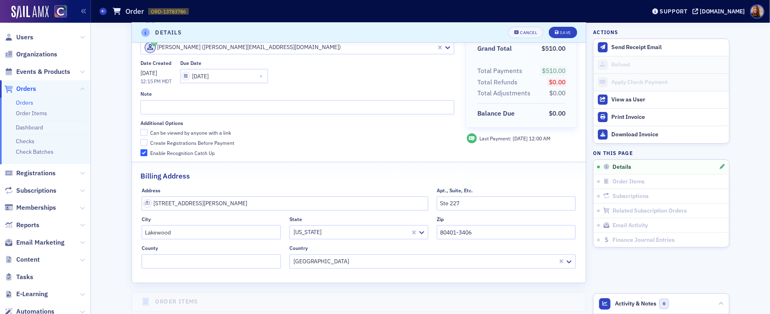
scroll to position [120, 0]
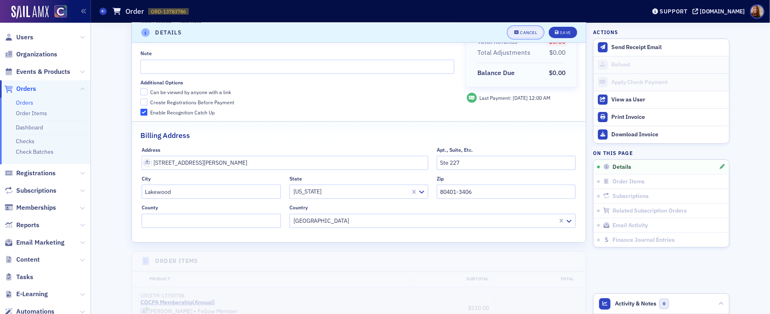
click at [521, 32] on div "Cancel" at bounding box center [528, 32] width 17 height 4
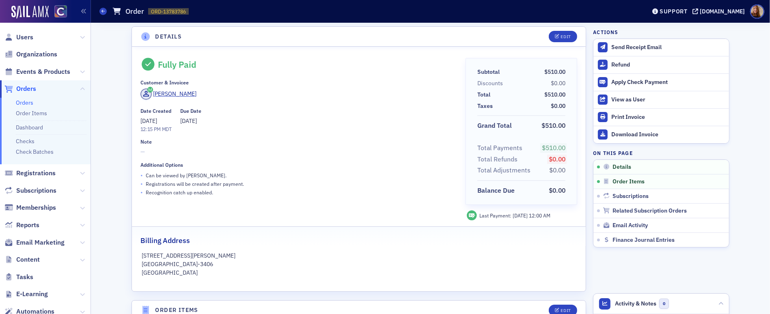
scroll to position [1, 0]
click at [167, 95] on div "Eric Nolan" at bounding box center [174, 95] width 43 height 9
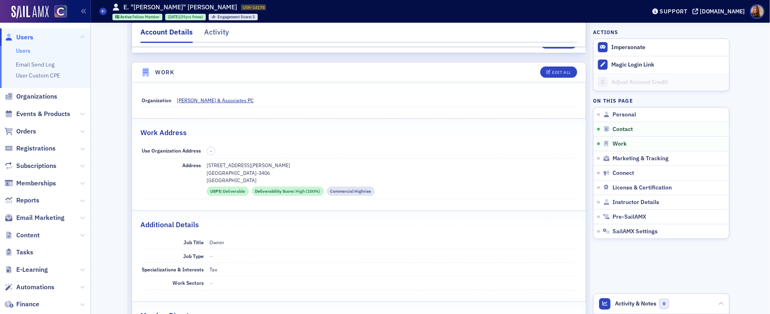
scroll to position [477, 0]
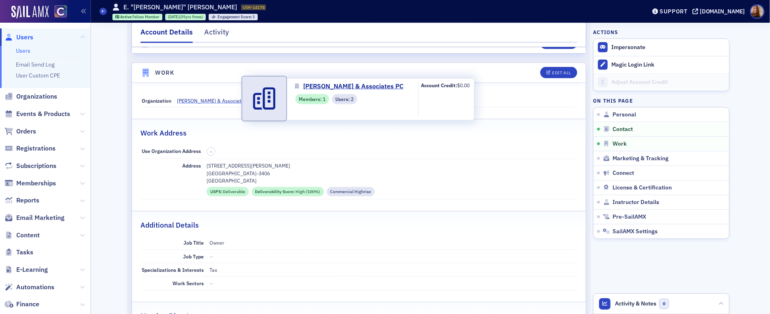
click at [220, 99] on span "Nolan Henrie & Associates PC" at bounding box center [215, 100] width 77 height 7
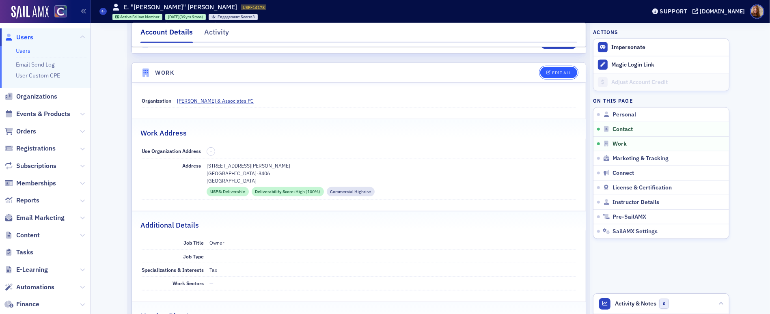
click at [548, 73] on span "Edit All" at bounding box center [558, 73] width 24 height 4
select select "US"
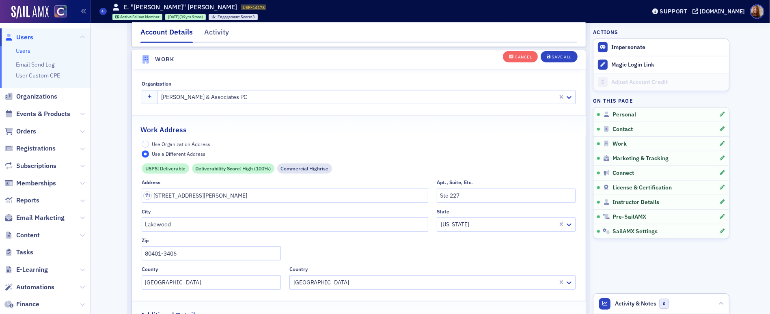
scroll to position [658, 0]
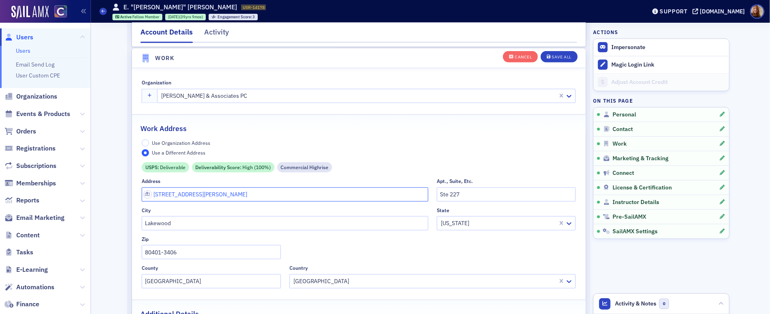
click at [171, 192] on input "1546 Cole Blvd" at bounding box center [285, 195] width 287 height 14
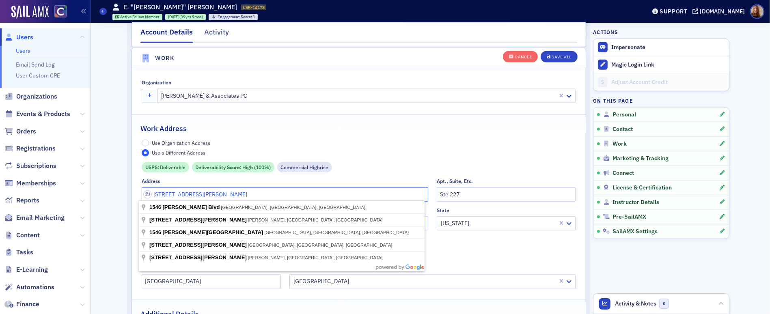
click at [171, 192] on input "1546 Cole Blvd" at bounding box center [285, 195] width 287 height 14
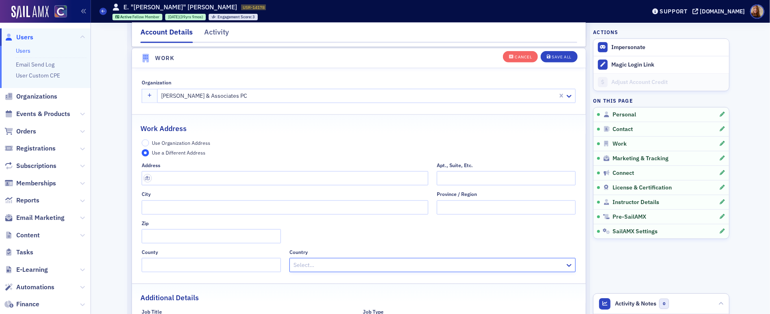
click at [196, 142] on span "Use Organization Address" at bounding box center [181, 143] width 58 height 6
click at [149, 142] on input "Use Organization Address" at bounding box center [145, 143] width 7 height 7
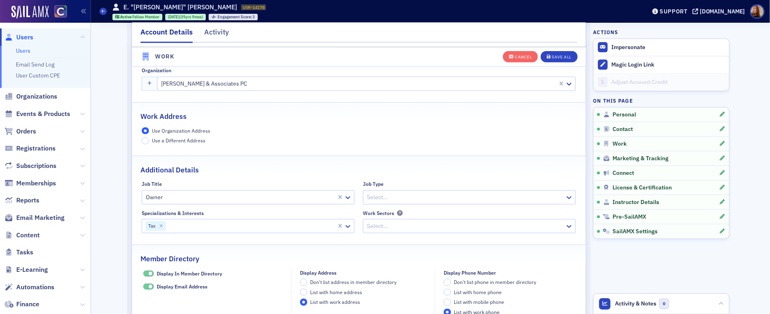
scroll to position [660, 0]
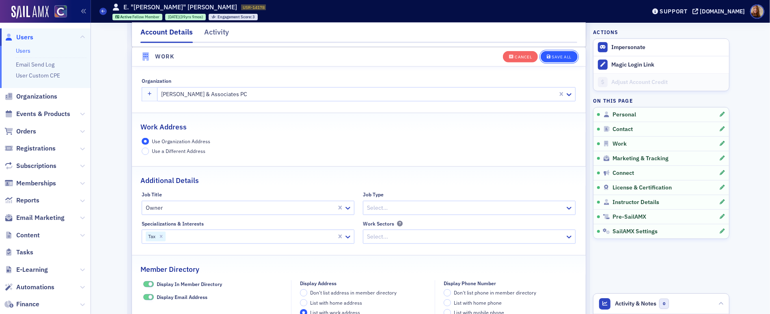
click at [567, 56] on div "Save All" at bounding box center [561, 57] width 19 height 4
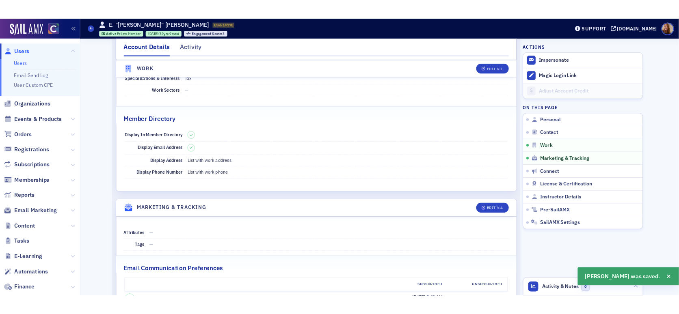
scroll to position [410, 0]
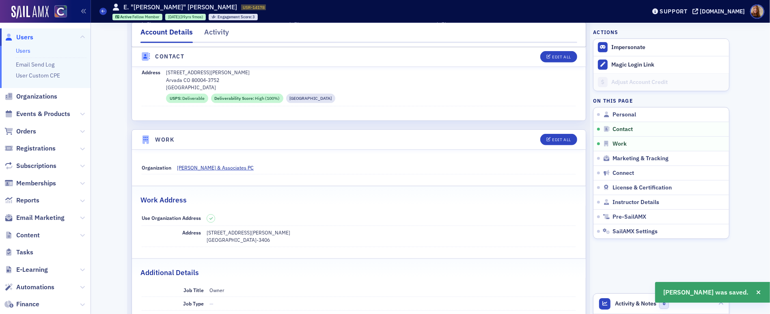
click at [204, 171] on dd "Nolan Henrie & Associates PC" at bounding box center [376, 167] width 399 height 13
click at [211, 167] on span "Nolan Henrie & Associates PC" at bounding box center [215, 167] width 77 height 7
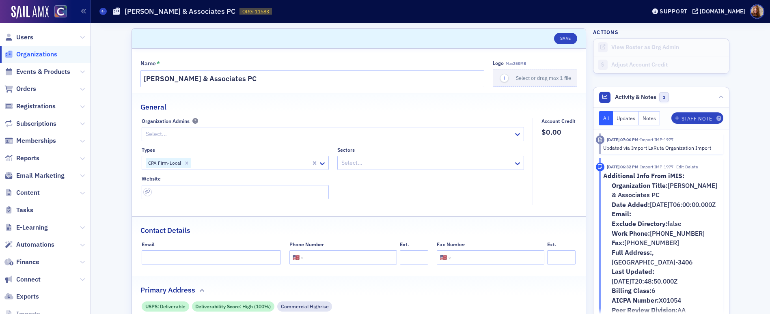
select select "US"
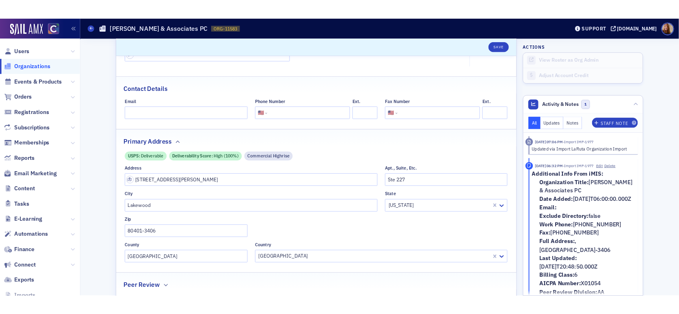
scroll to position [152, 0]
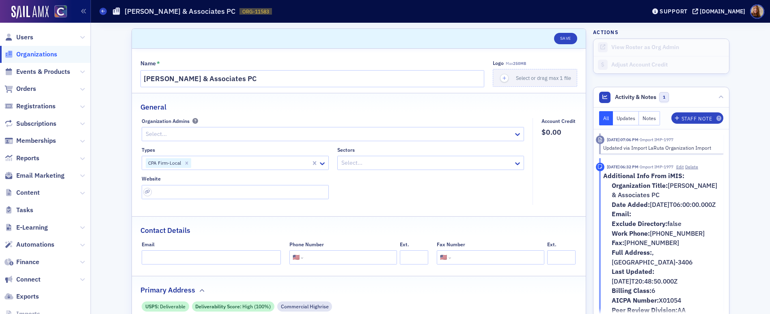
select select "US"
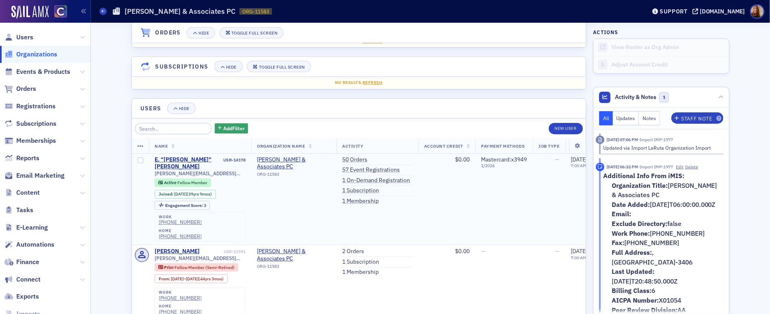
scroll to position [594, 0]
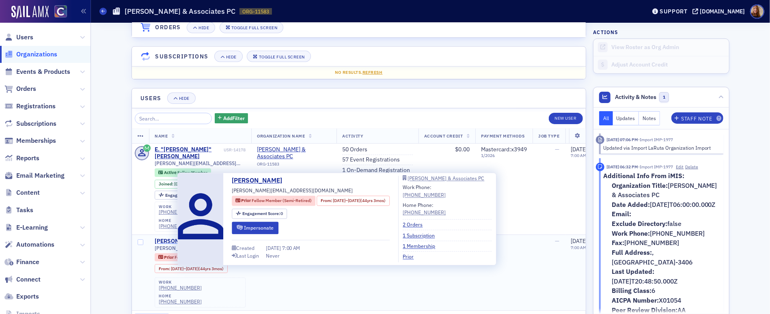
click at [166, 238] on div "[PERSON_NAME]" at bounding box center [177, 241] width 45 height 7
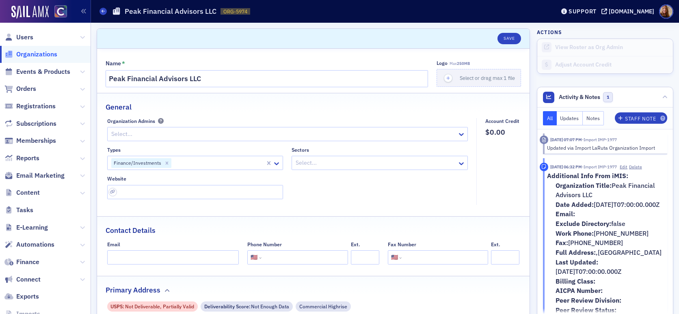
select select "US"
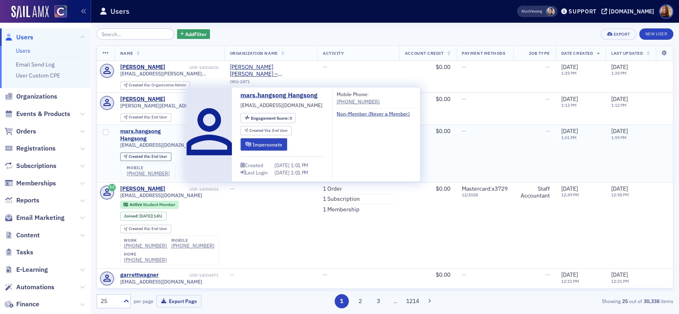
click at [132, 135] on div "mars.hangsong Hangsong" at bounding box center [153, 135] width 67 height 14
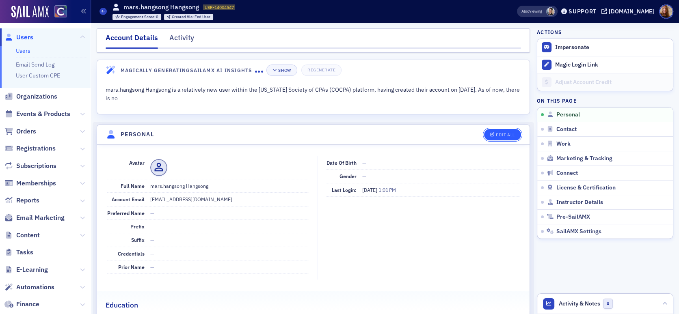
click at [495, 139] on button "Edit All" at bounding box center [502, 134] width 37 height 11
select select "US"
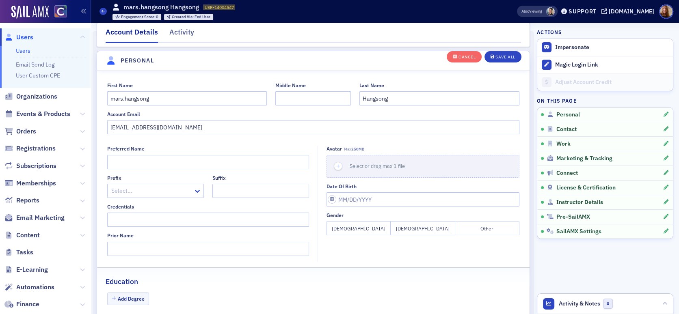
scroll to position [94, 0]
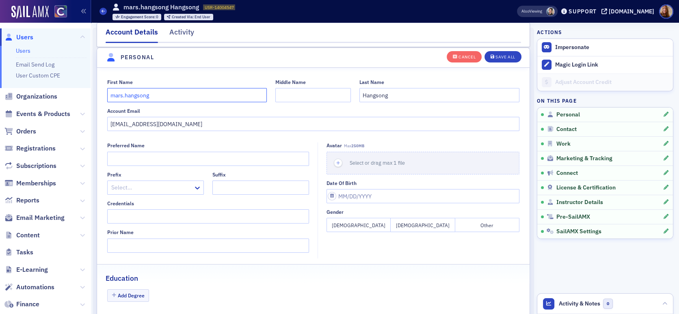
drag, startPoint x: 160, startPoint y: 96, endPoint x: 79, endPoint y: 97, distance: 80.4
click at [79, 97] on div "Users Users Email Send Log User Custom CPE Organizations Events & Products Orde…" at bounding box center [339, 157] width 679 height 314
type input "Mars"
click at [505, 57] on div "Save All" at bounding box center [504, 57] width 19 height 4
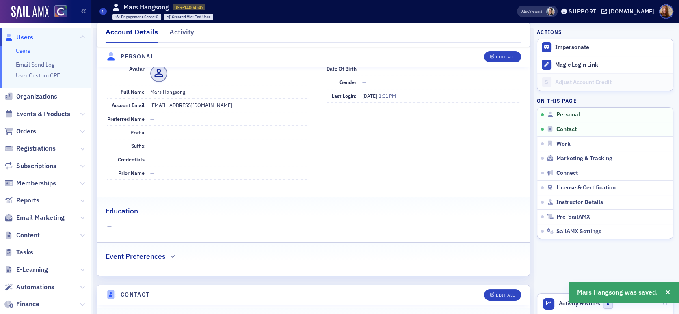
click at [16, 49] on link "Users" at bounding box center [23, 50] width 15 height 7
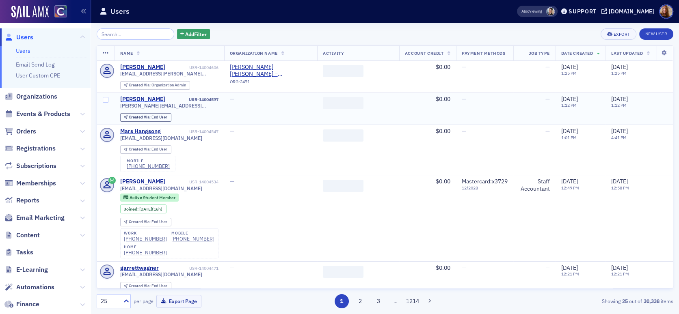
click at [145, 101] on div "emily-mcgrail" at bounding box center [142, 99] width 45 height 7
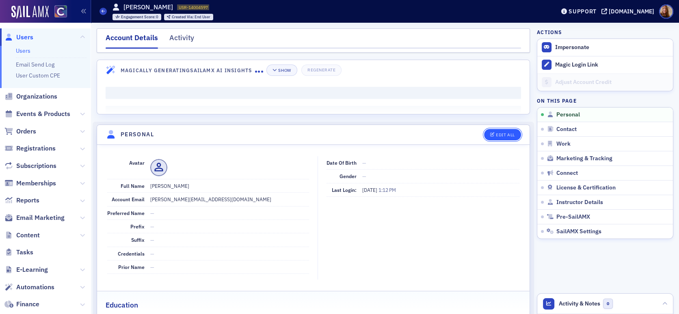
click at [492, 138] on button "Edit All" at bounding box center [502, 134] width 37 height 11
select select "US"
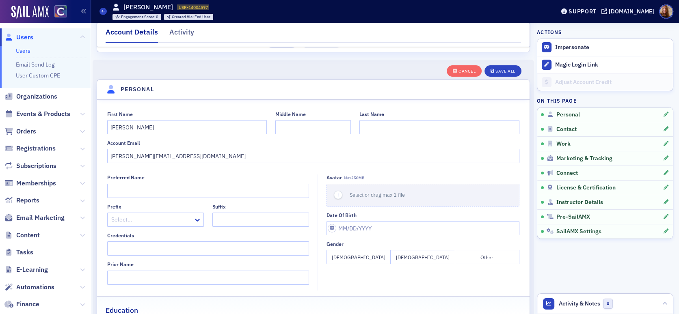
scroll to position [94, 0]
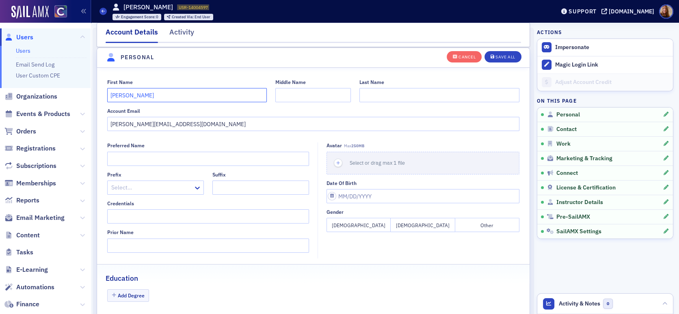
click at [134, 96] on input "emily-mcgrail" at bounding box center [187, 95] width 160 height 14
click at [134, 95] on input "emily-mcgrail" at bounding box center [187, 95] width 160 height 14
type input "emily-"
click at [379, 96] on input "Last Name" at bounding box center [439, 95] width 160 height 14
paste input "mcgrail"
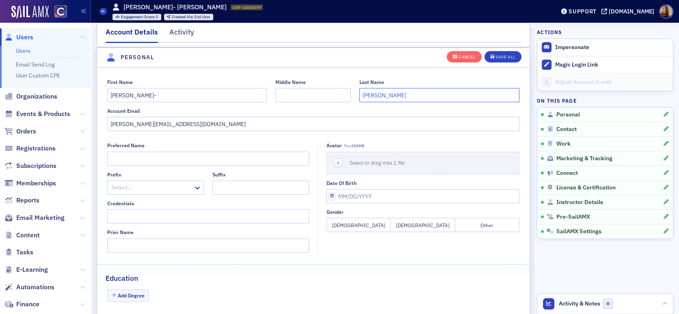
click at [364, 95] on input "mcgrail" at bounding box center [439, 95] width 160 height 14
type input "Mcgrail"
click at [140, 94] on input "emily-" at bounding box center [187, 95] width 160 height 14
click at [114, 95] on input "emily" at bounding box center [187, 95] width 160 height 14
type input "Emily"
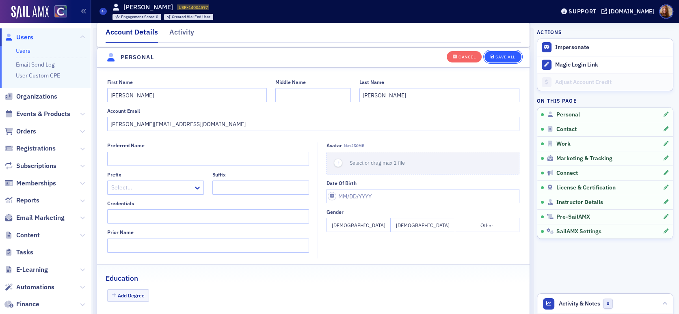
click at [509, 60] on button "Save All" at bounding box center [502, 56] width 37 height 11
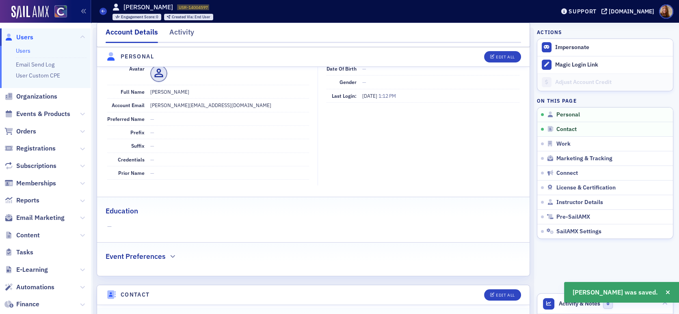
click at [24, 49] on link "Users" at bounding box center [23, 50] width 15 height 7
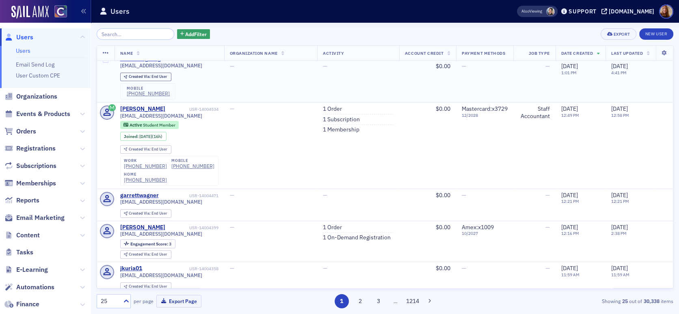
scroll to position [128, 0]
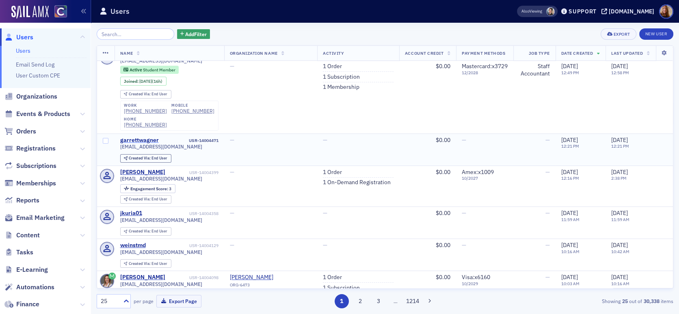
click at [142, 137] on div "garrettwagner" at bounding box center [139, 140] width 39 height 7
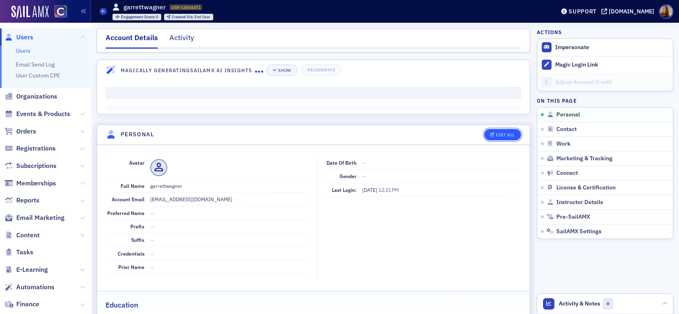
click at [496, 137] on div "Edit All" at bounding box center [505, 135] width 19 height 4
select select "US"
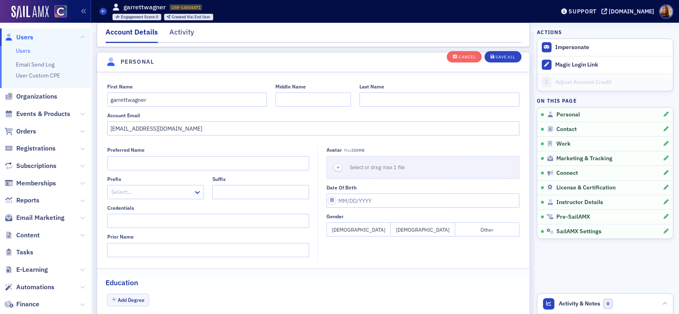
scroll to position [94, 0]
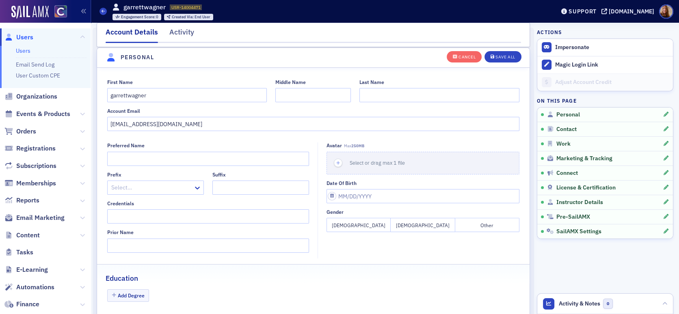
click at [434, 85] on div "Last Name" at bounding box center [439, 90] width 160 height 23
click at [432, 91] on input "Last Name" at bounding box center [439, 95] width 160 height 14
type input "Wagner"
click at [150, 94] on input "garrettwagner" at bounding box center [187, 95] width 160 height 14
type input "Garrett"
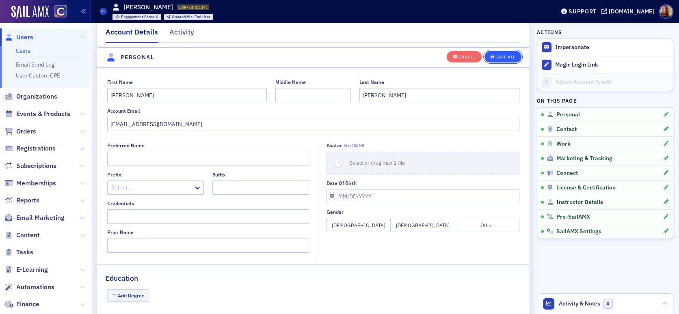
click at [510, 59] on button "Save All" at bounding box center [502, 56] width 37 height 11
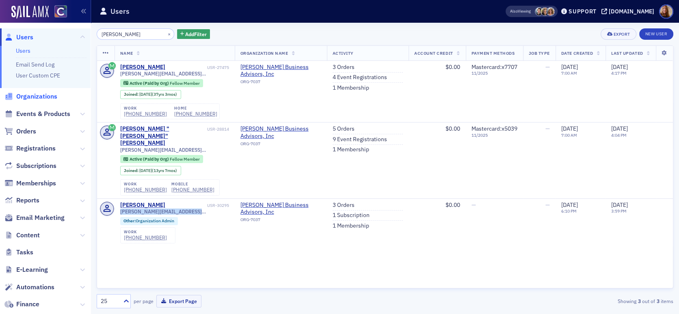
click at [43, 96] on span "Organizations" at bounding box center [36, 96] width 41 height 9
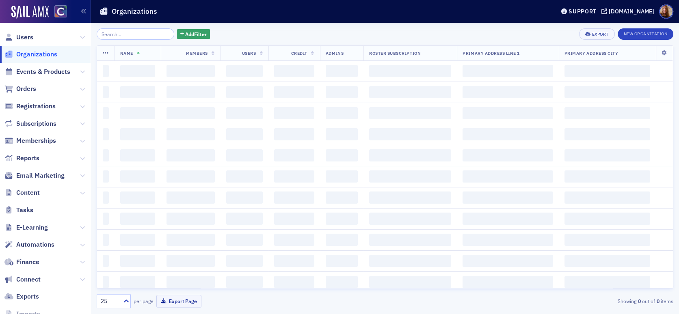
click at [130, 36] on input "search" at bounding box center [136, 33] width 78 height 11
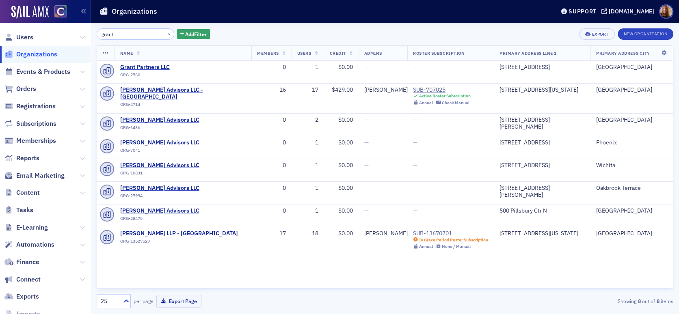
click at [374, 30] on div "grant × Add Filter Export New Organization" at bounding box center [385, 33] width 576 height 11
click at [121, 34] on input "grant" at bounding box center [136, 33] width 78 height 11
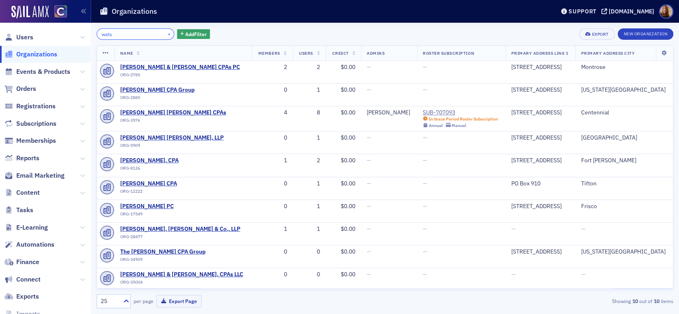
type input "wats"
click at [166, 34] on button "×" at bounding box center [169, 33] width 7 height 7
